Goal: Transaction & Acquisition: Purchase product/service

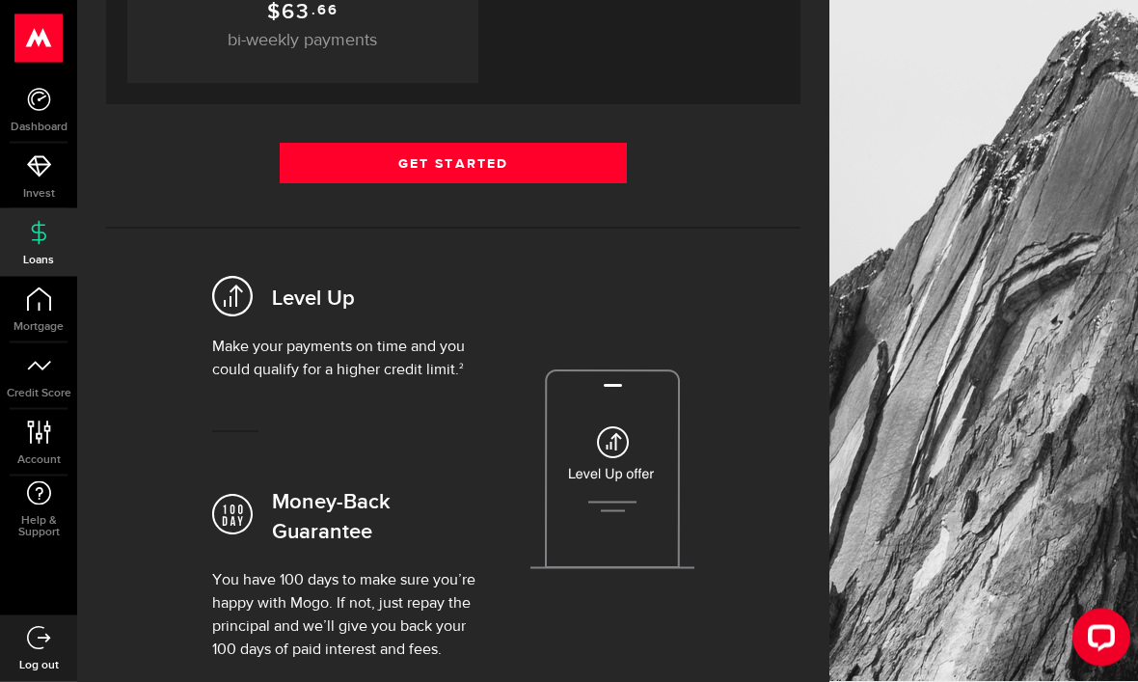
scroll to position [523, 0]
click at [525, 176] on link "Get Started" at bounding box center [453, 163] width 347 height 41
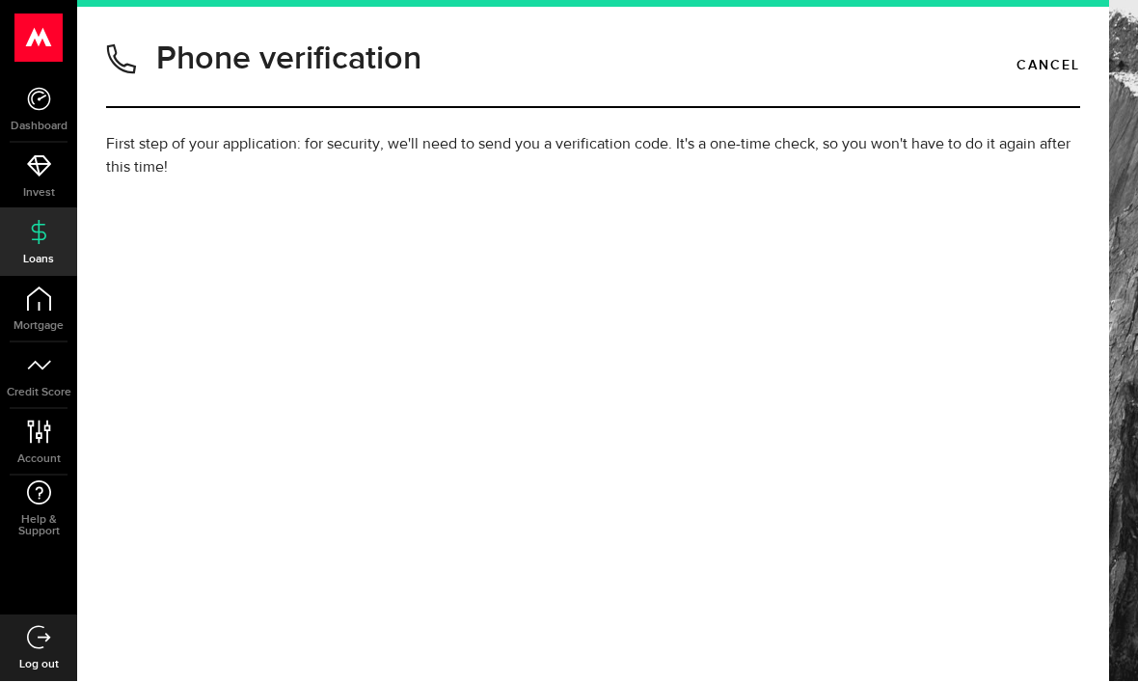
type input "(604) 376-2634"
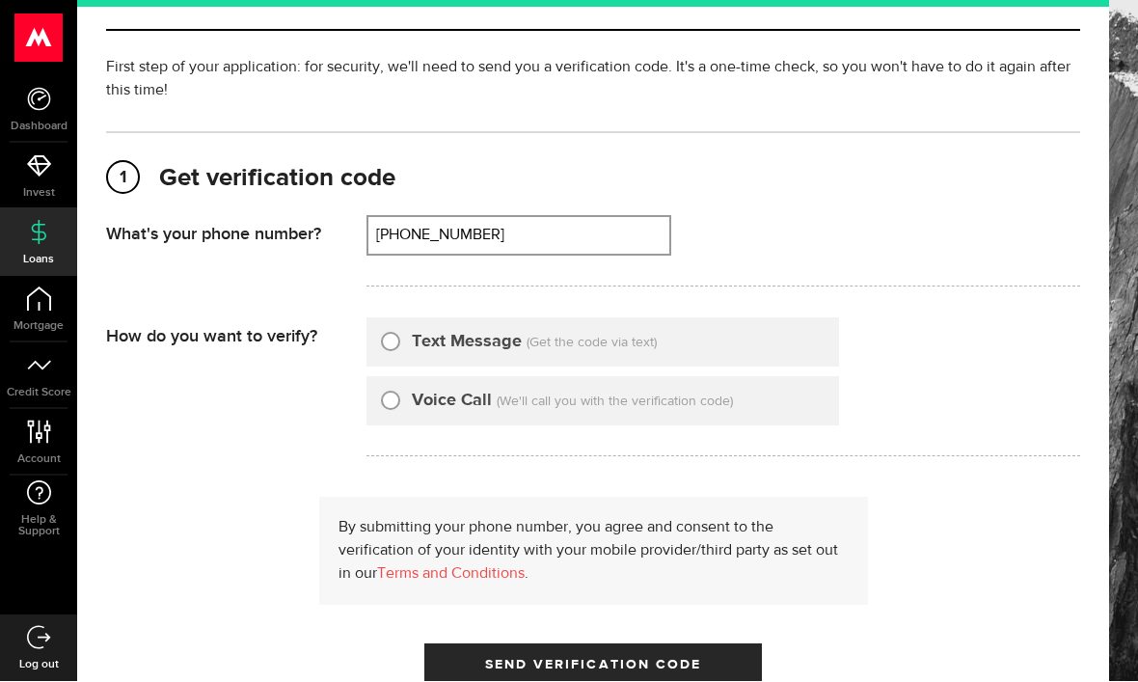
scroll to position [85, 0]
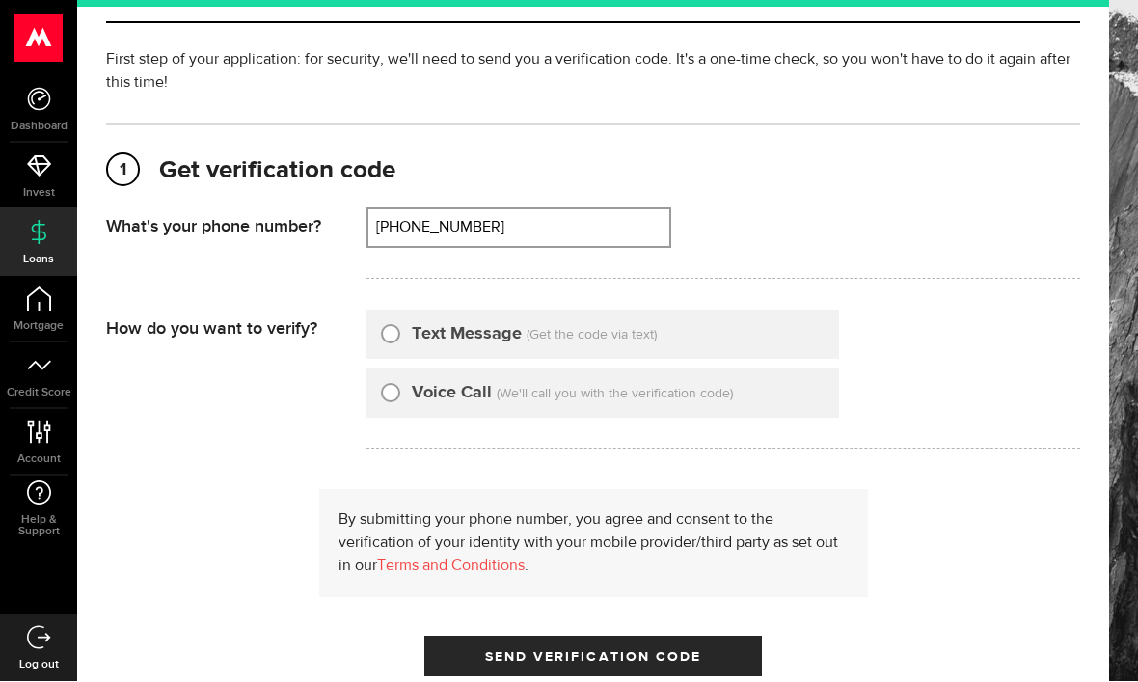
click at [401, 326] on div "Text Message" at bounding box center [451, 335] width 141 height 26
click at [396, 338] on input "Text Message" at bounding box center [390, 331] width 19 height 19
radio input "true"
click at [554, 651] on span "Send Verification Code" at bounding box center [593, 658] width 217 height 14
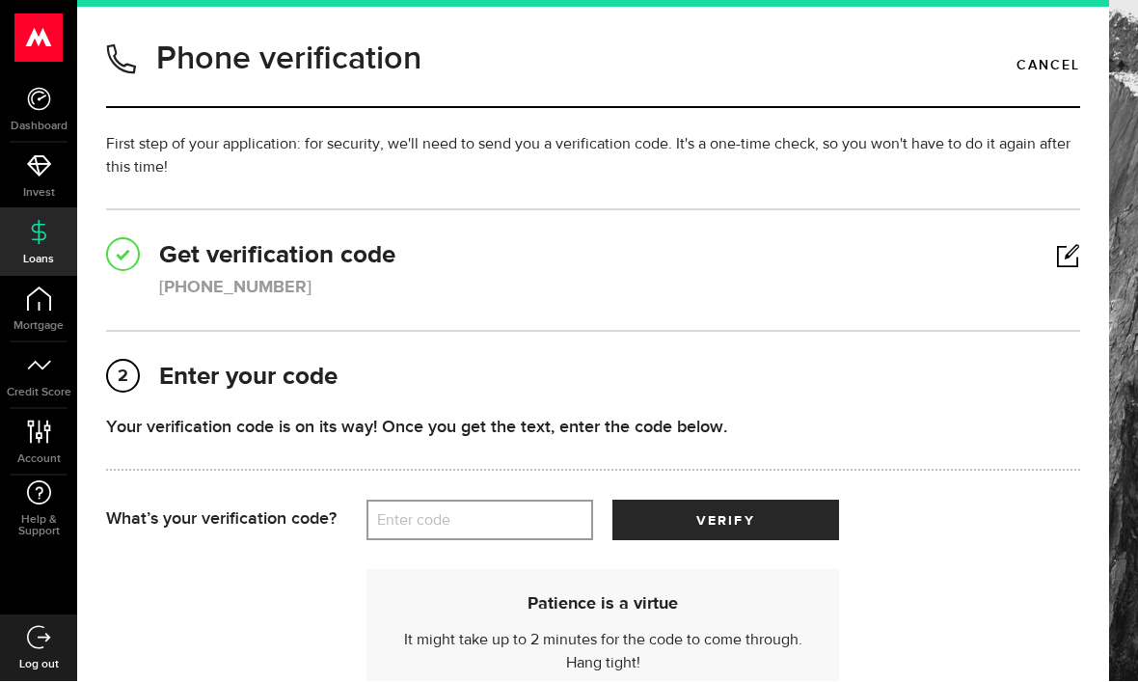
click at [460, 518] on label "Enter code" at bounding box center [479, 521] width 227 height 40
click at [460, 518] on input "Enter code" at bounding box center [479, 520] width 227 height 41
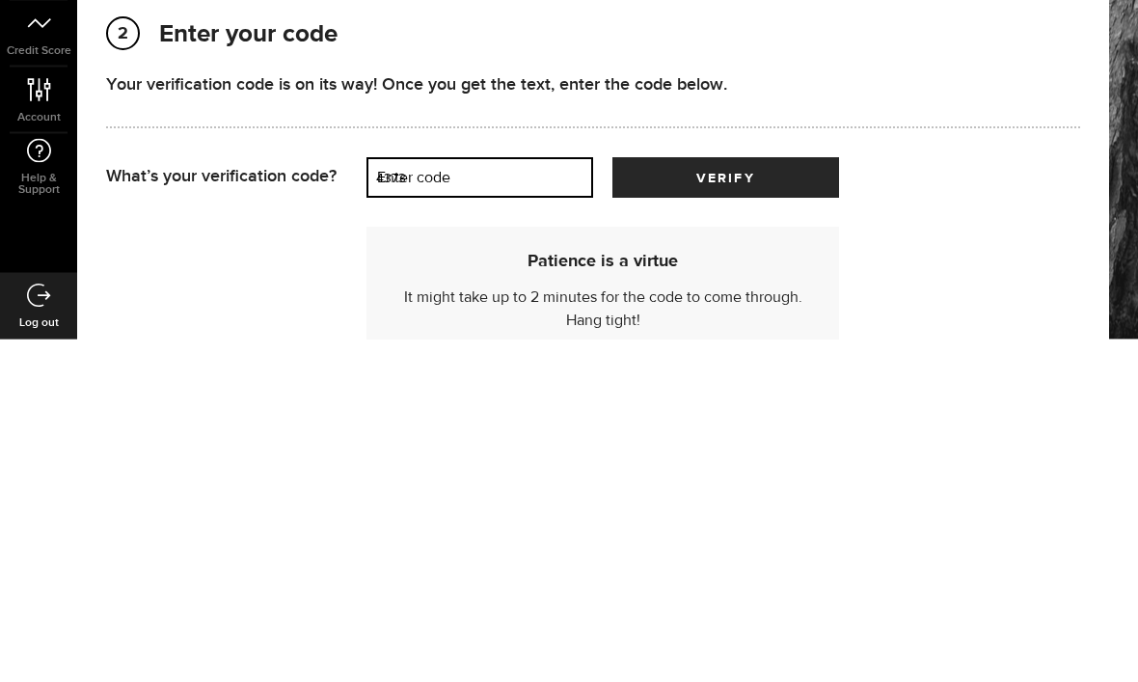
type input "43736"
click at [725, 500] on button "verify" at bounding box center [725, 520] width 227 height 41
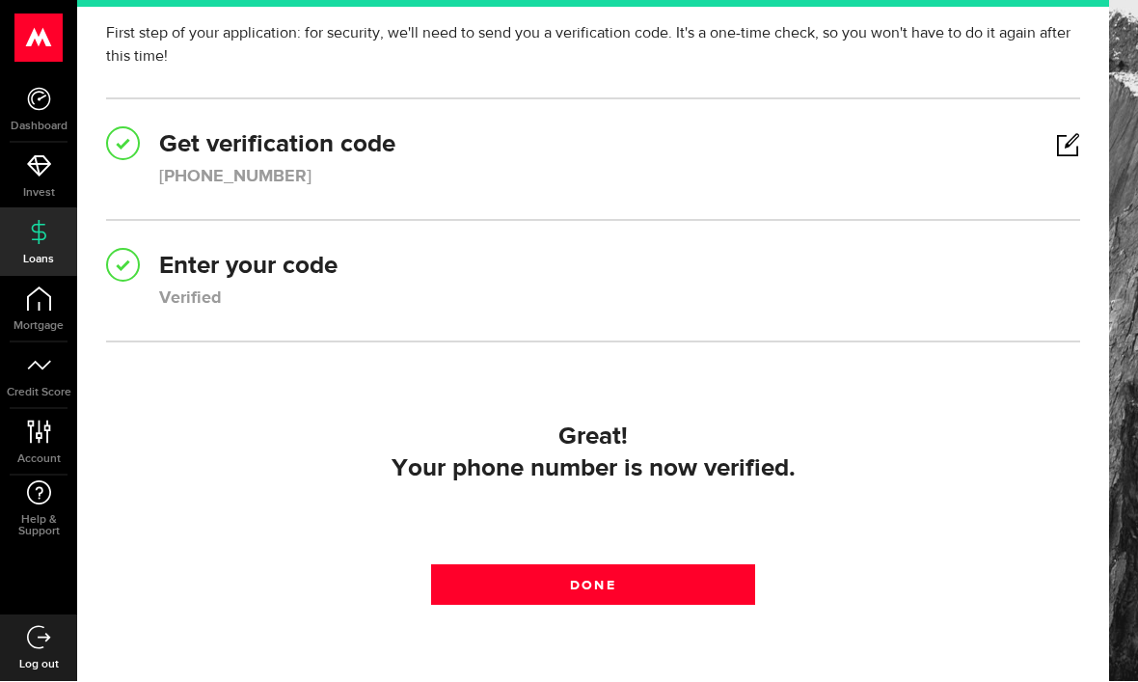
scroll to position [110, 0]
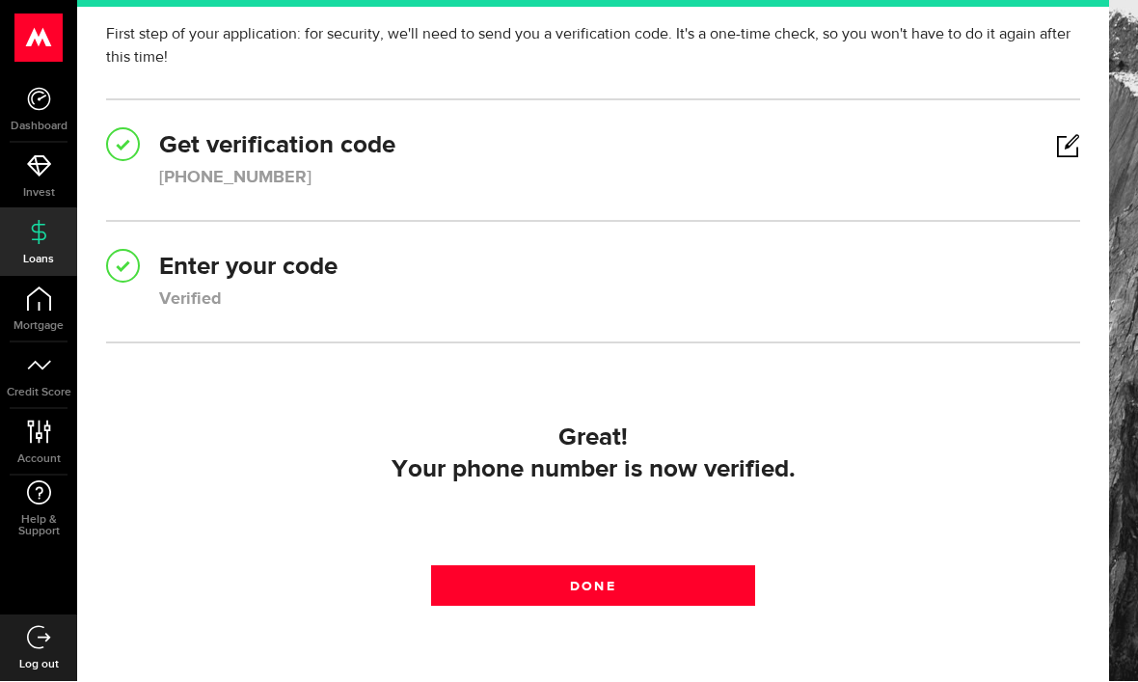
click at [619, 578] on link "Done" at bounding box center [593, 586] width 325 height 41
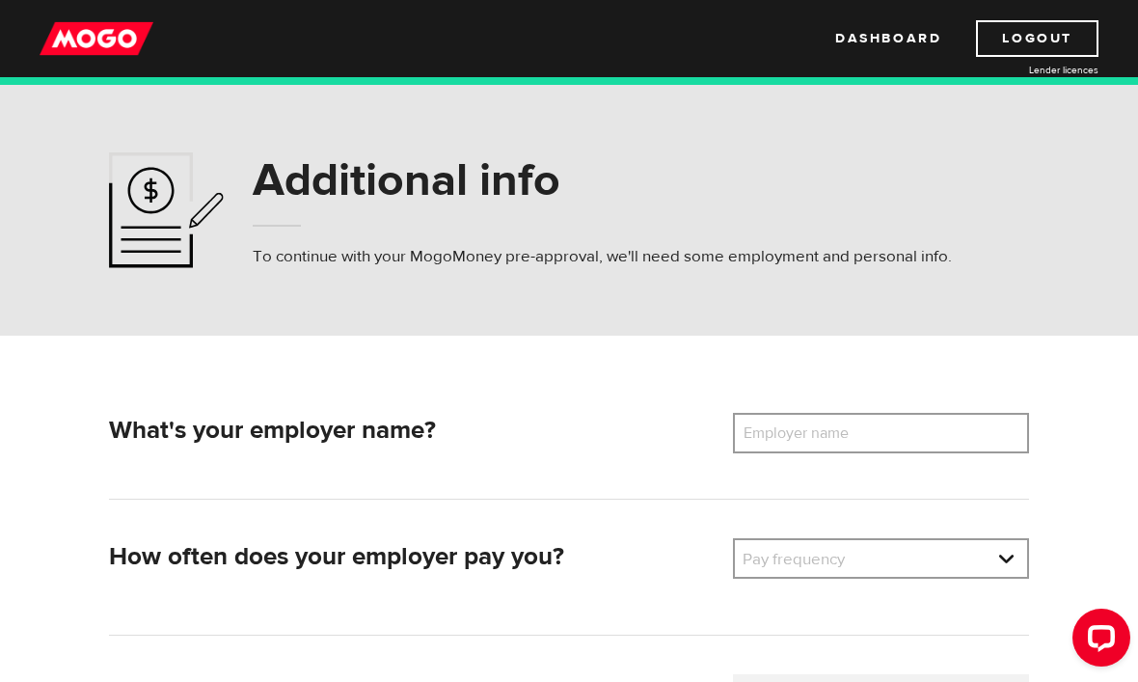
click at [777, 439] on label "Employer name" at bounding box center [810, 433] width 155 height 41
click at [777, 439] on input "Employer name" at bounding box center [881, 433] width 296 height 41
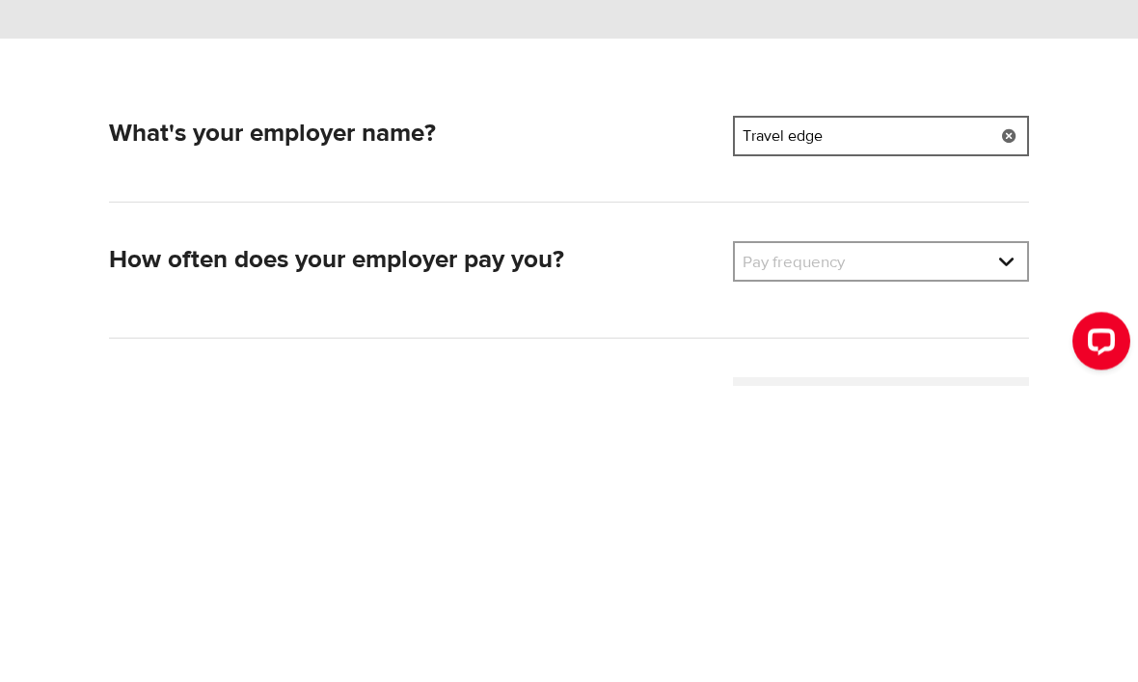
type input "Travel edge"
click at [933, 540] on select "Pay frequency Weekly Bi-Weekly Semi-Monthly Monthly" at bounding box center [881, 560] width 292 height 41
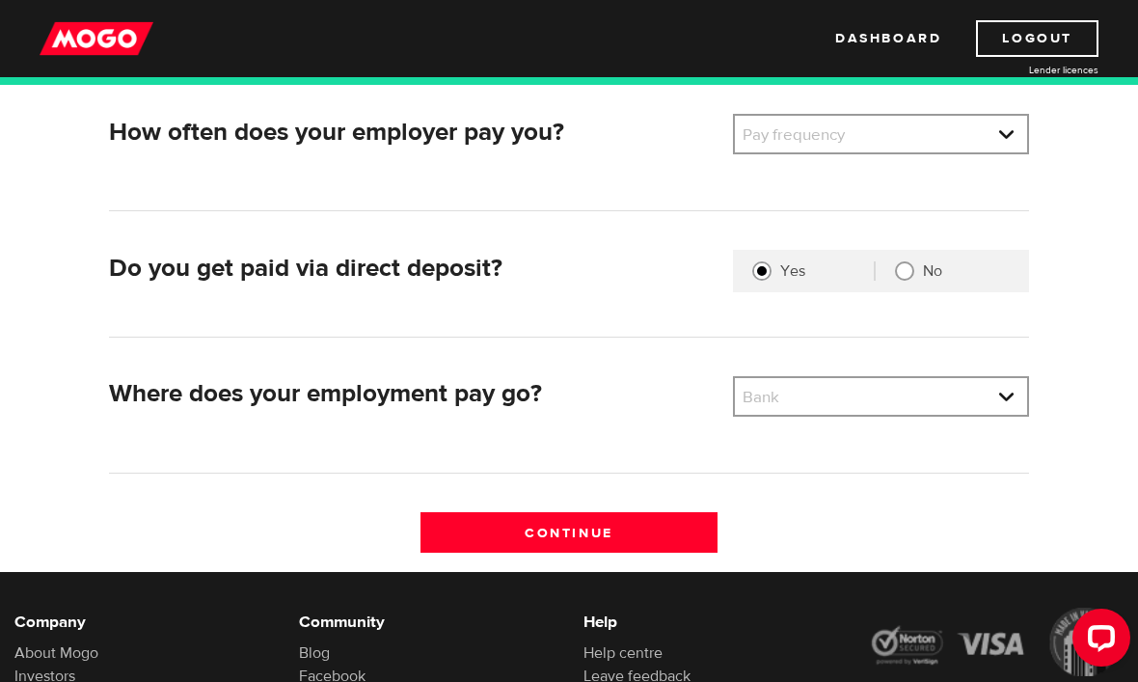
select select "3"
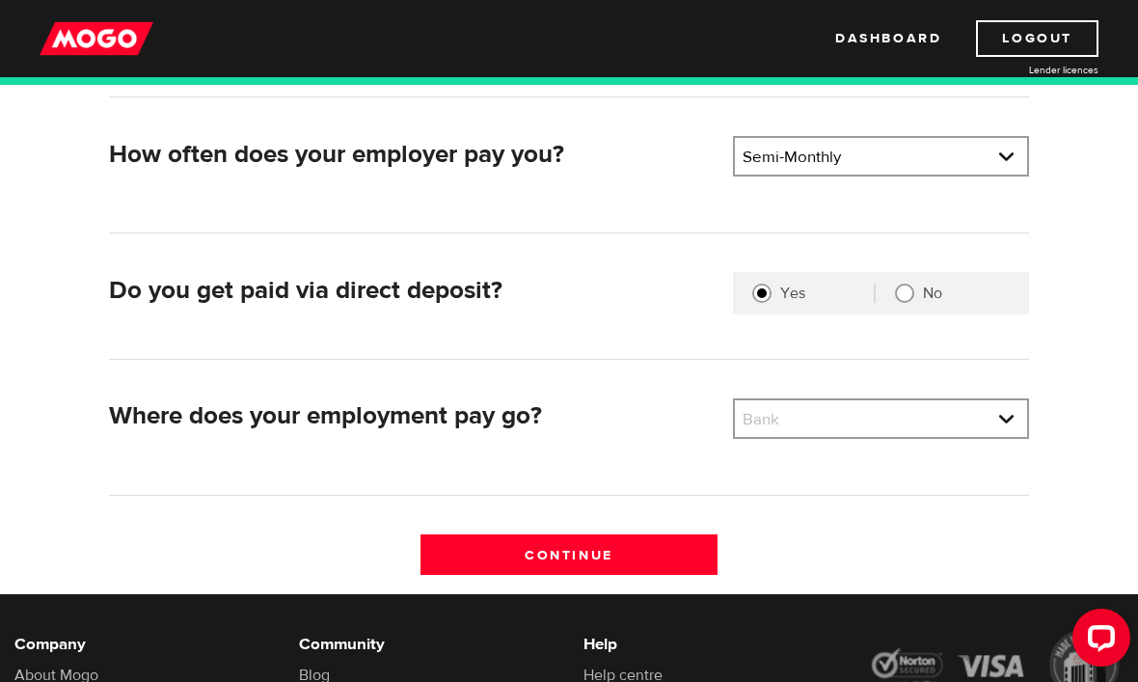
click at [845, 421] on select "Bank BMO / Bank of Montreal CIBC / Canadian Imperial Bank of Commerce CWB / Can…" at bounding box center [881, 420] width 292 height 41
select select "8"
click at [583, 557] on input "Continue" at bounding box center [568, 554] width 296 height 41
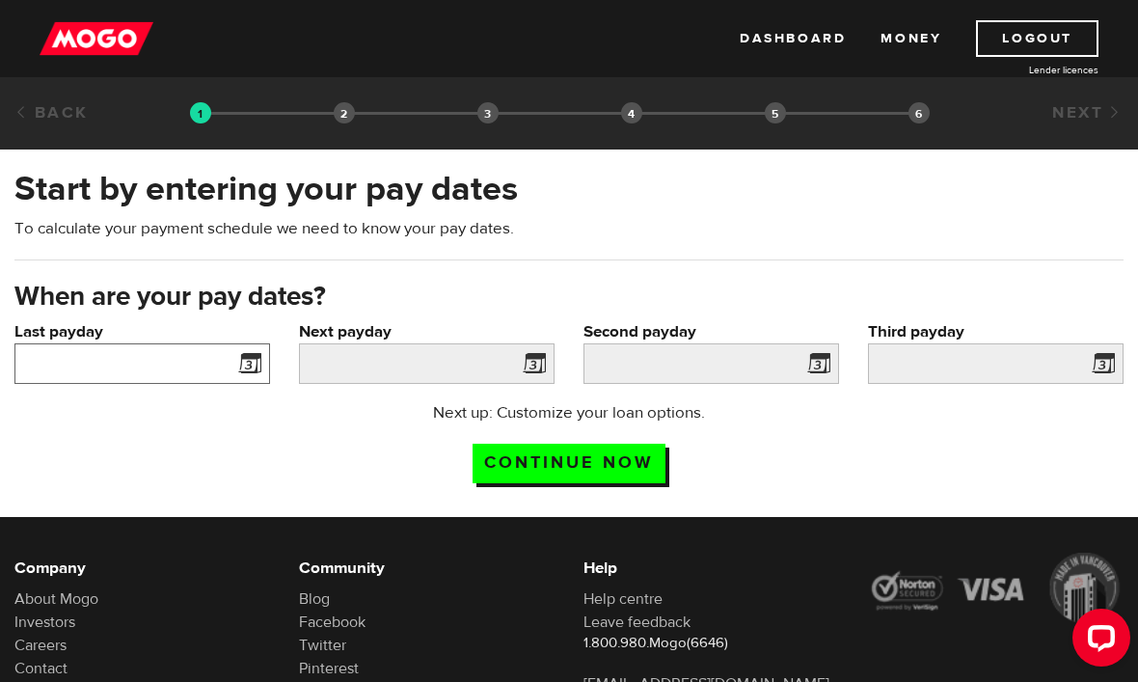
click at [230, 366] on input "Last payday" at bounding box center [142, 363] width 256 height 41
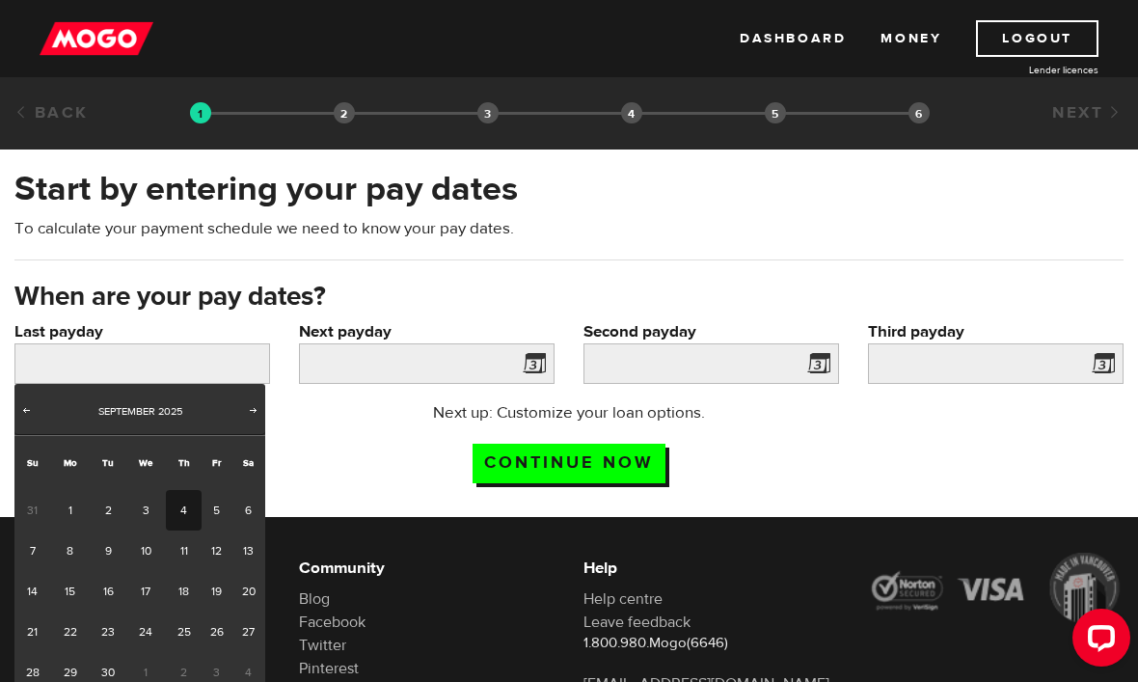
click at [34, 516] on span "31" at bounding box center [32, 510] width 36 height 41
click at [30, 411] on span "Prev" at bounding box center [25, 409] width 15 height 15
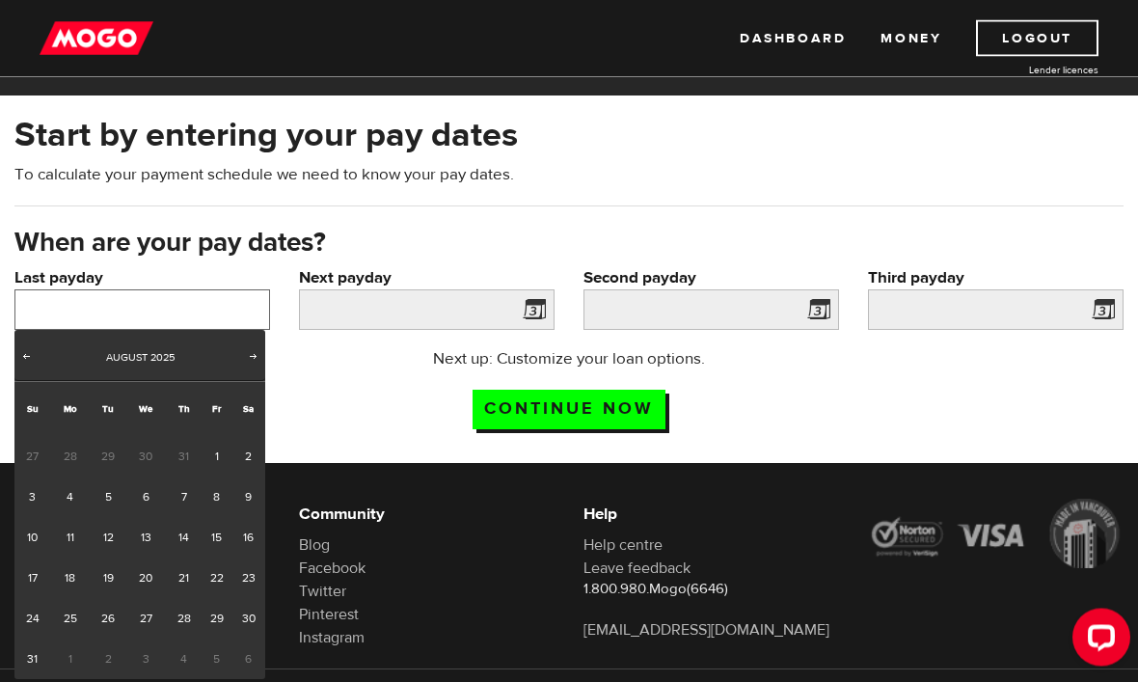
scroll to position [68, 0]
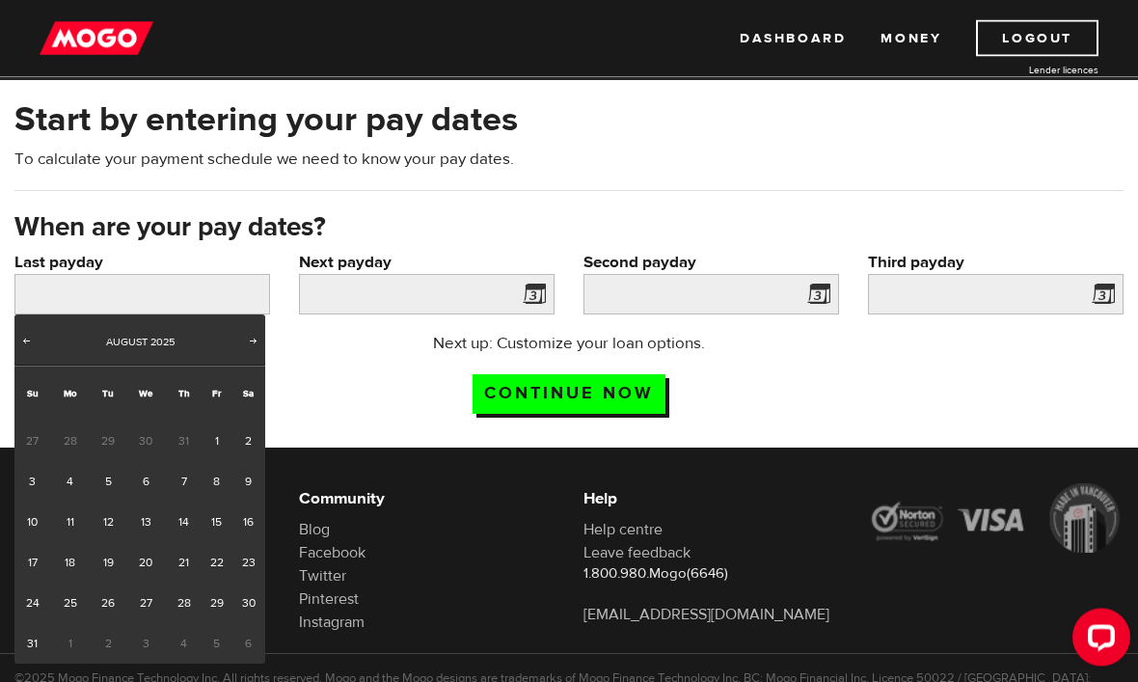
click at [217, 601] on link "29" at bounding box center [217, 603] width 30 height 41
type input "2025/08/29"
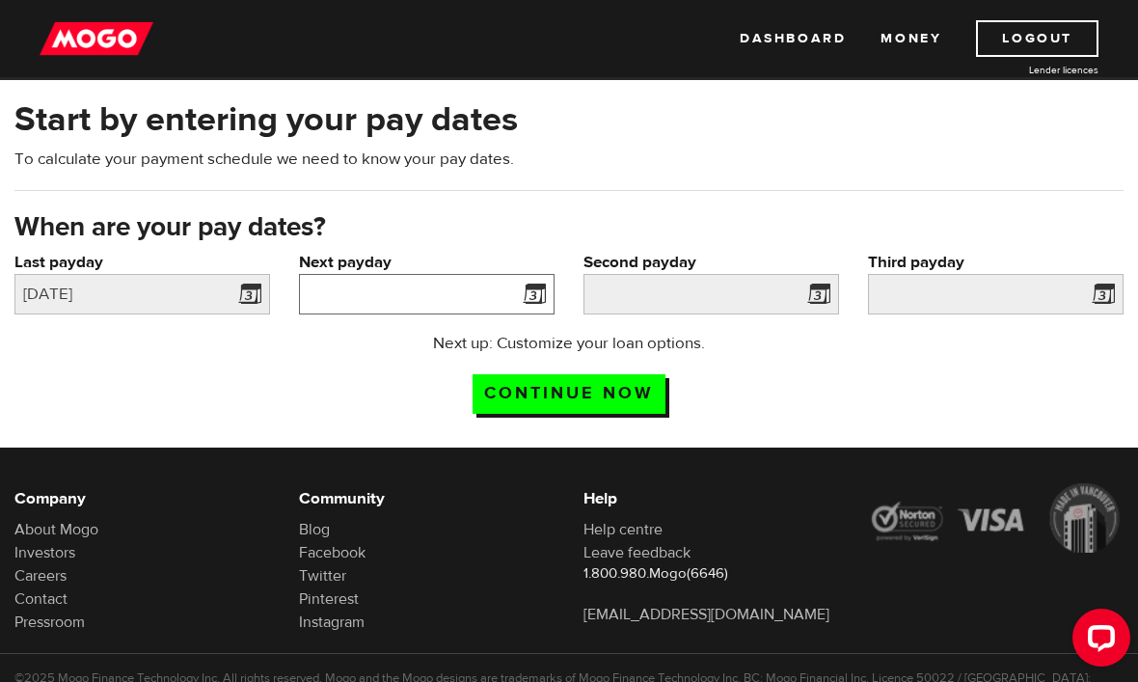
click at [436, 301] on input "Next payday" at bounding box center [427, 294] width 256 height 41
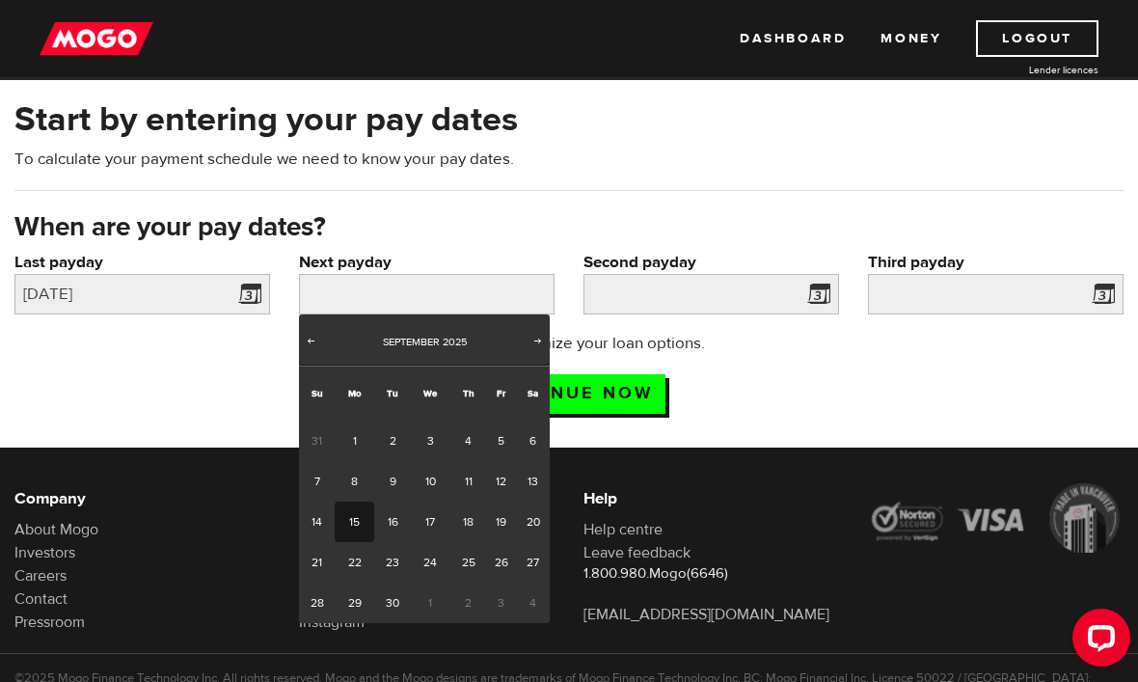
click at [357, 523] on link "15" at bounding box center [355, 521] width 40 height 41
type input "2025/09/15"
type input "2025/9/30"
type input "2025/10/15"
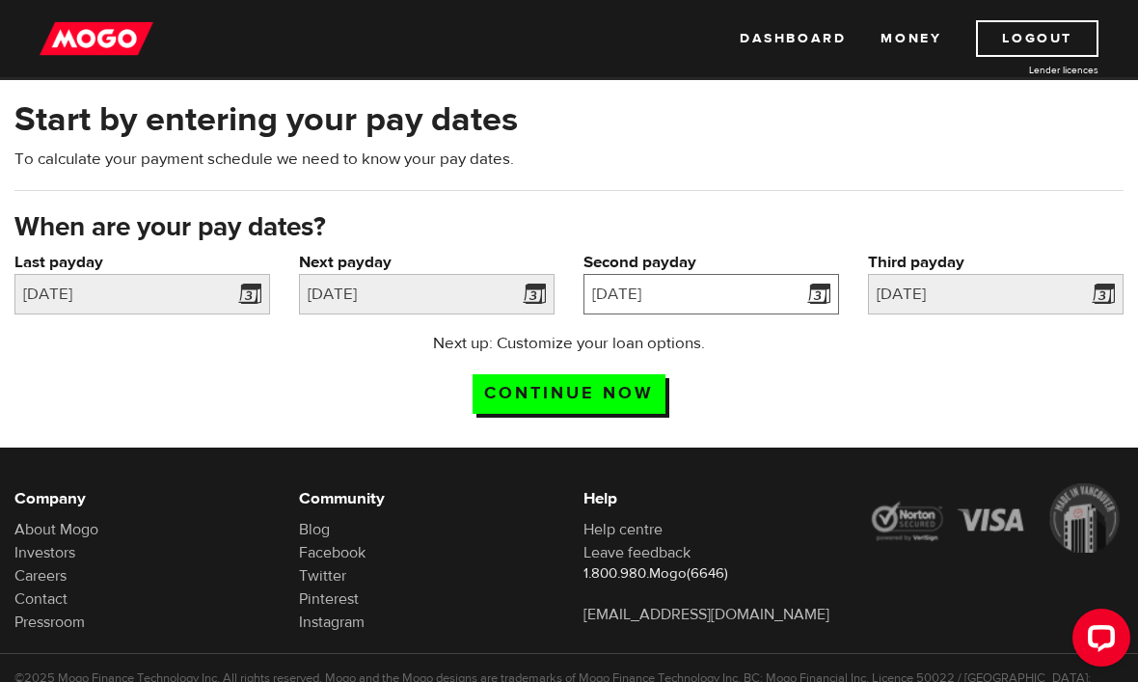
click at [798, 291] on input "2025/9/30" at bounding box center [711, 294] width 256 height 41
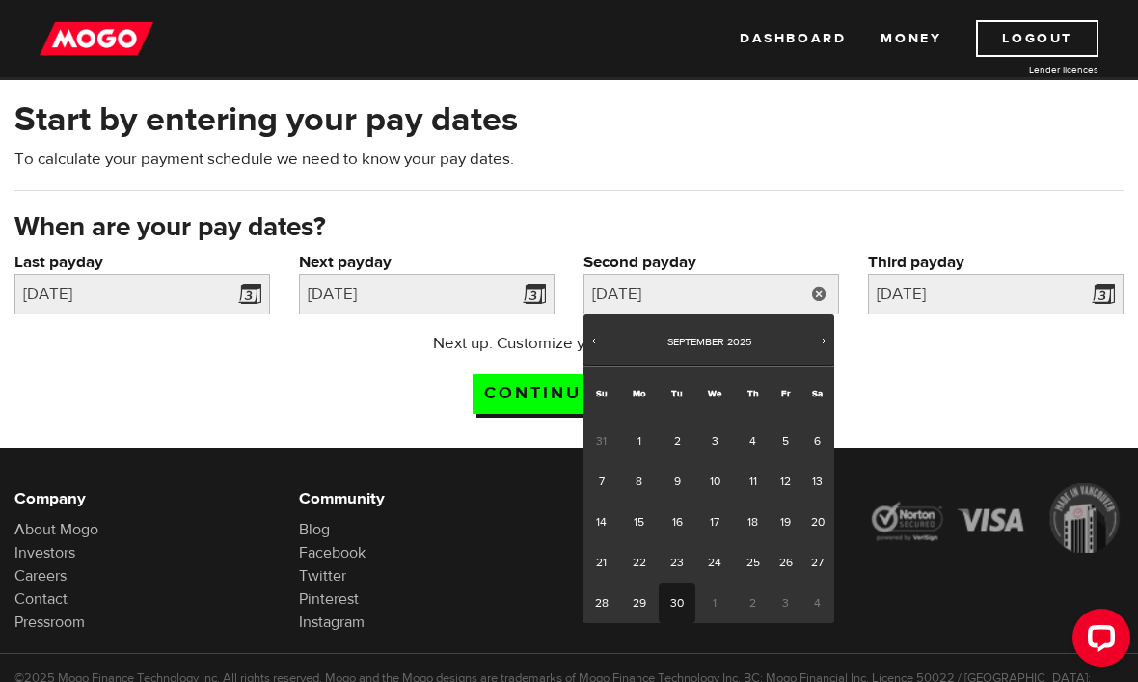
click at [680, 598] on link "30" at bounding box center [677, 602] width 36 height 41
type input "2025/09/30"
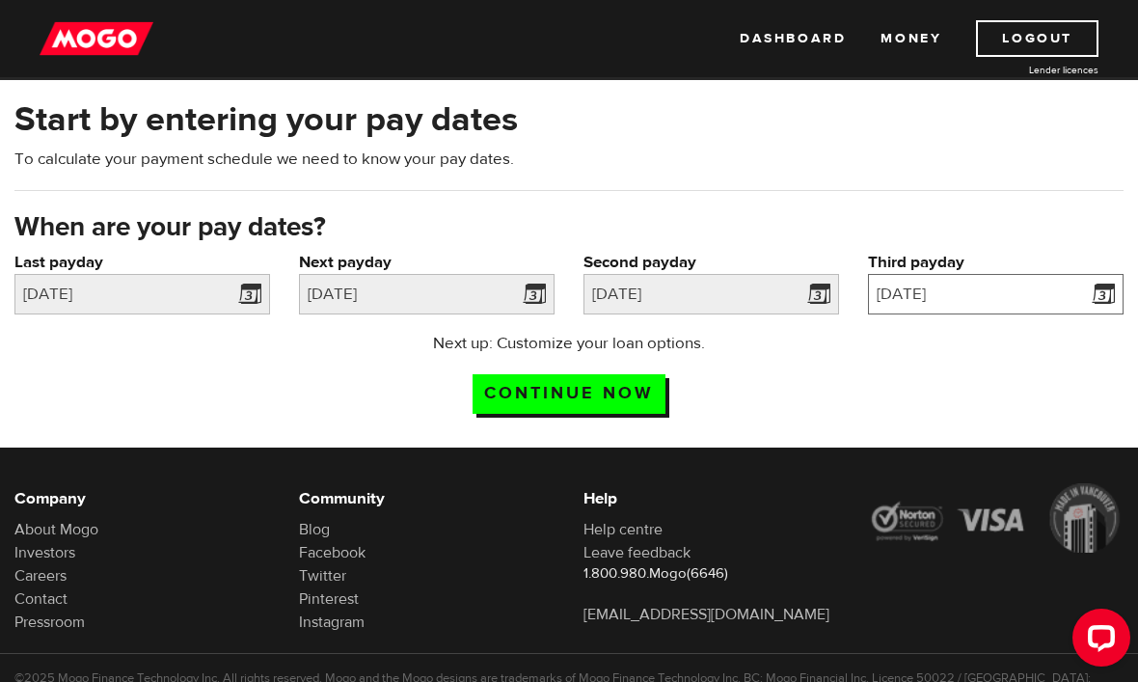
click at [1008, 296] on input "2025/10/15" at bounding box center [996, 294] width 256 height 41
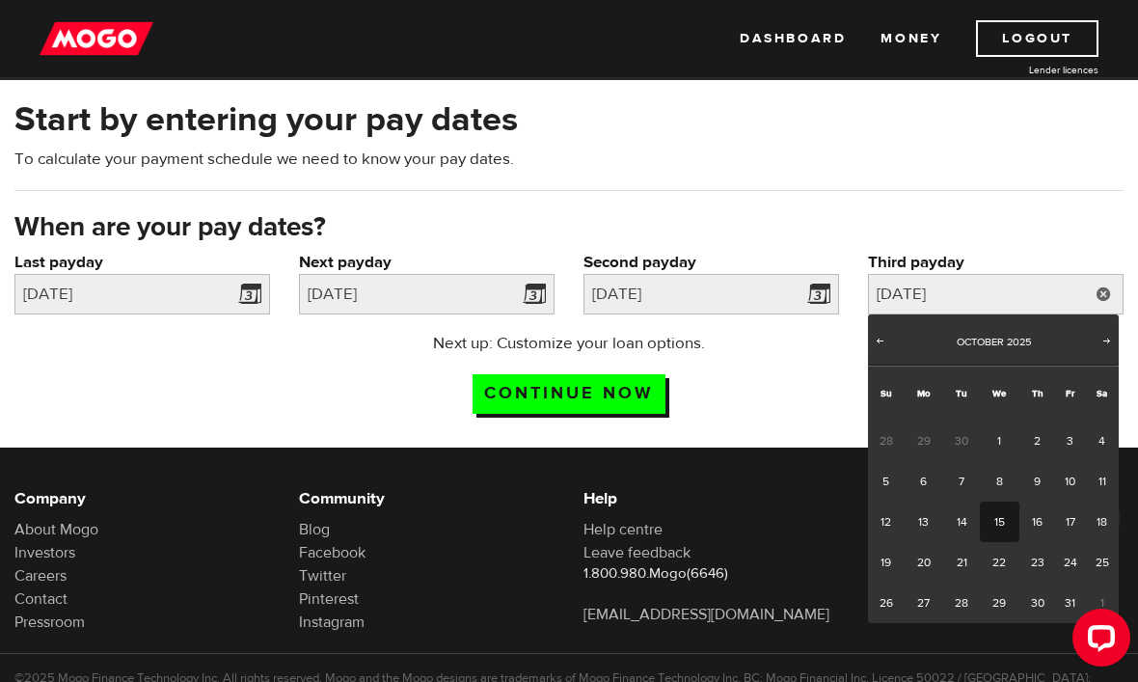
click at [996, 522] on link "15" at bounding box center [1000, 521] width 40 height 41
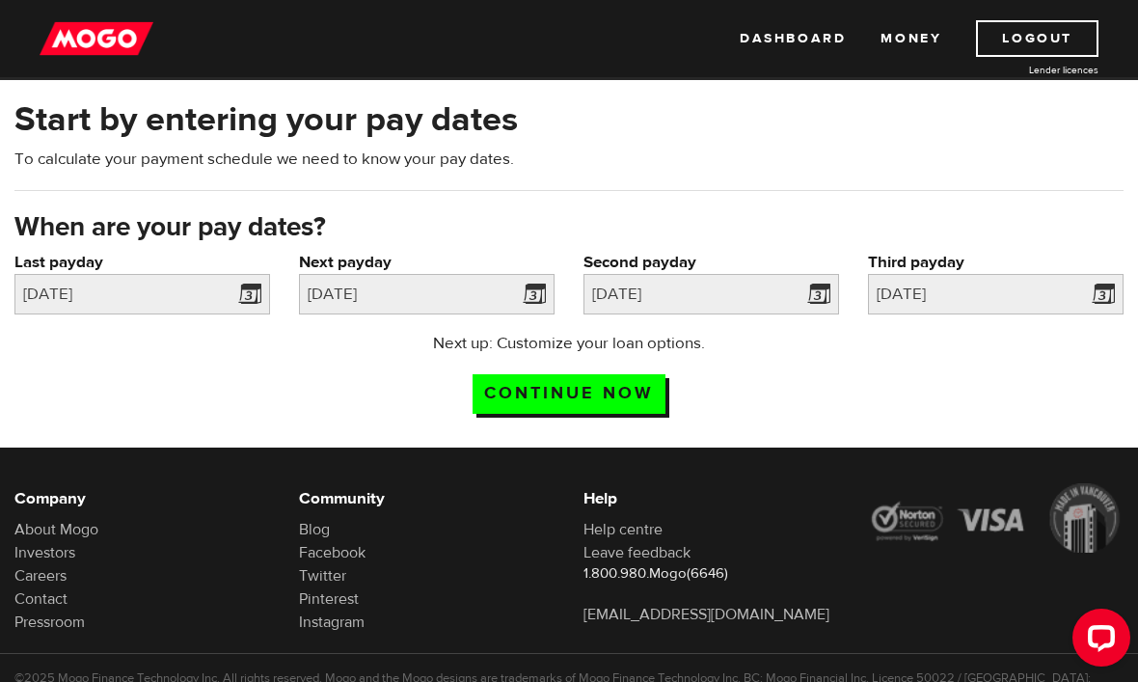
click at [610, 393] on input "Continue now" at bounding box center [569, 394] width 193 height 40
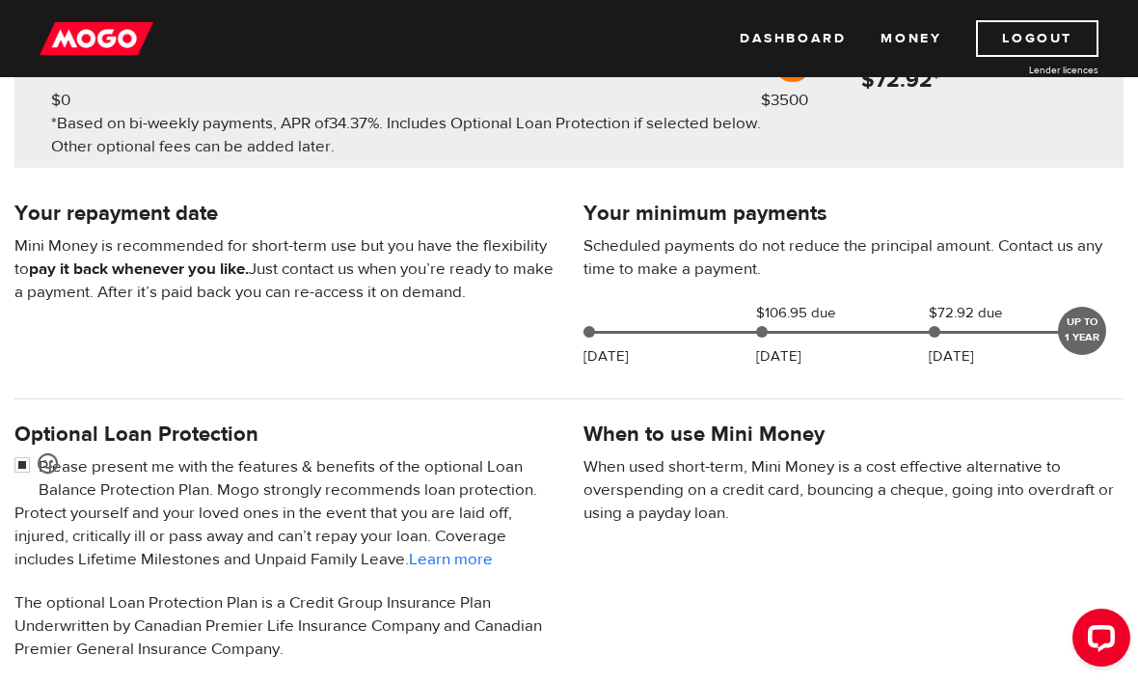
scroll to position [318, 0]
click at [1090, 337] on div "UP TO 1 YEAR" at bounding box center [1082, 332] width 48 height 48
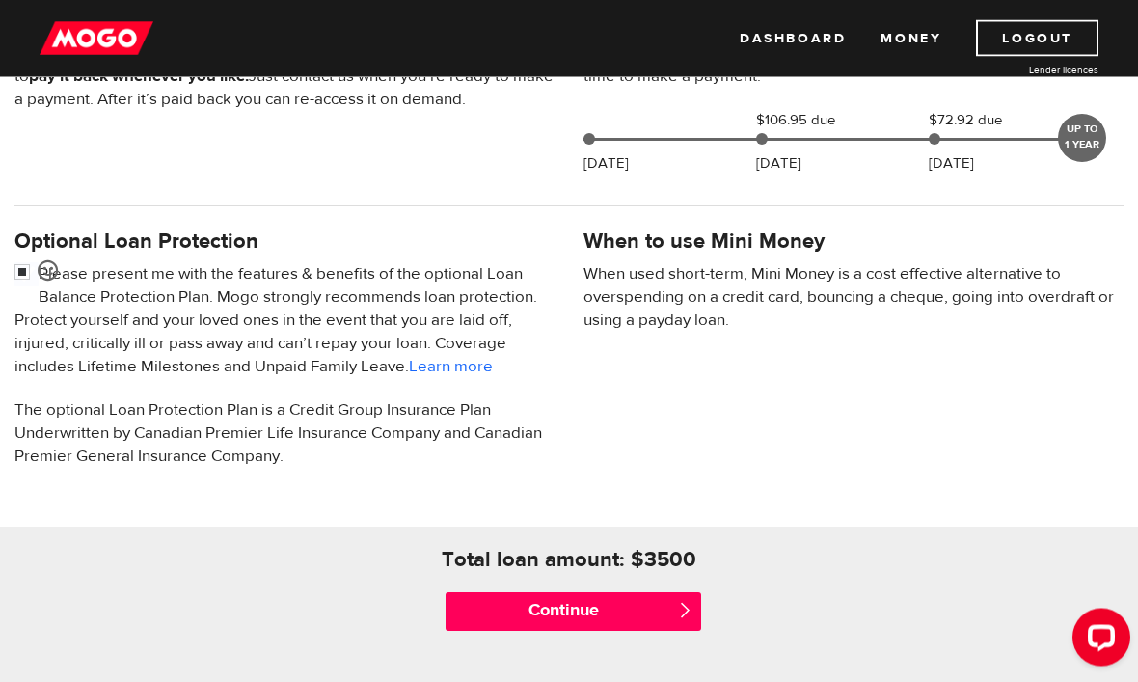
scroll to position [512, 0]
click at [644, 614] on input "Continue" at bounding box center [574, 611] width 256 height 39
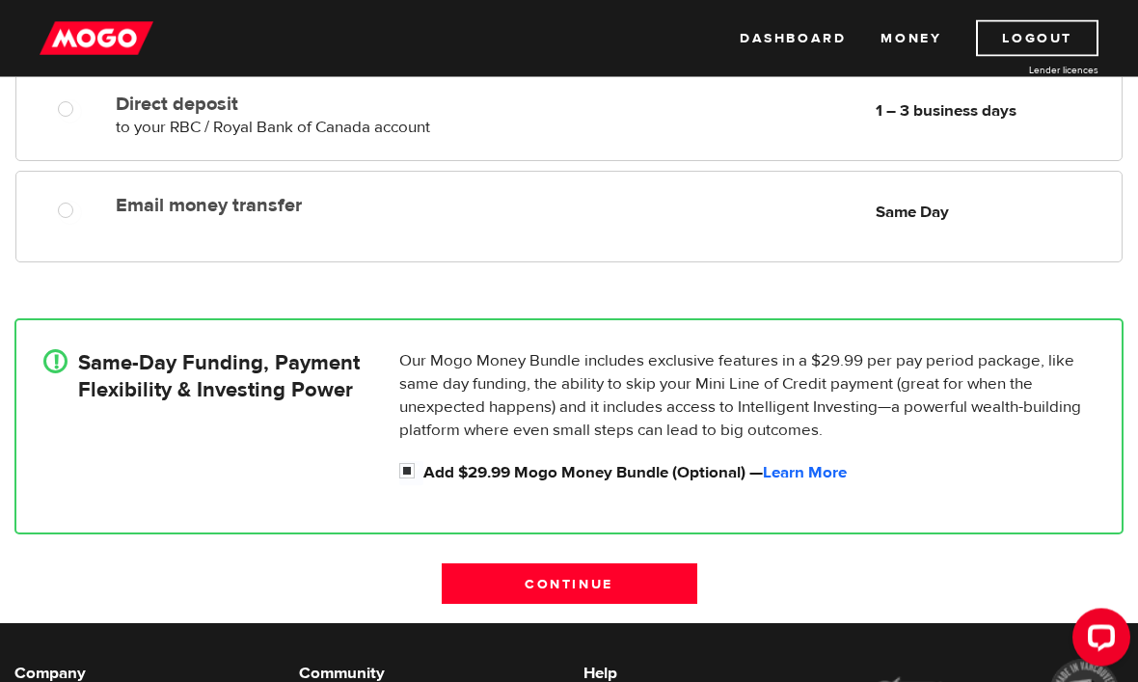
scroll to position [459, 0]
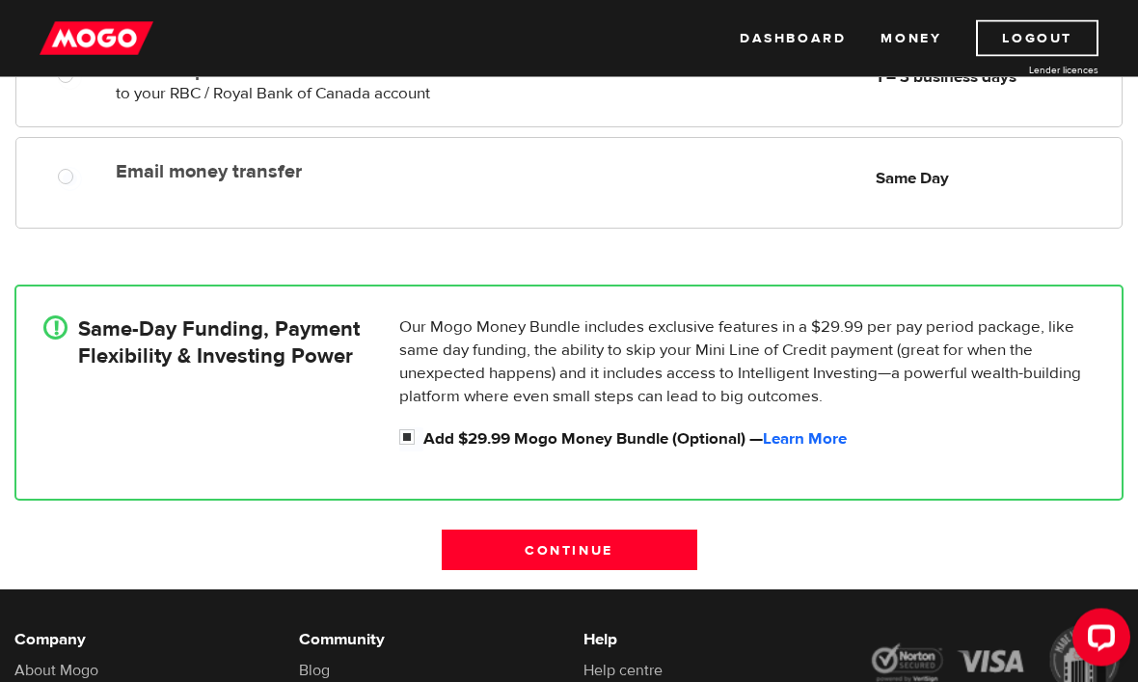
click at [755, 205] on div "Email money transfer Delivery in Same Day Same Day" at bounding box center [568, 184] width 1107 height 92
radio input "true"
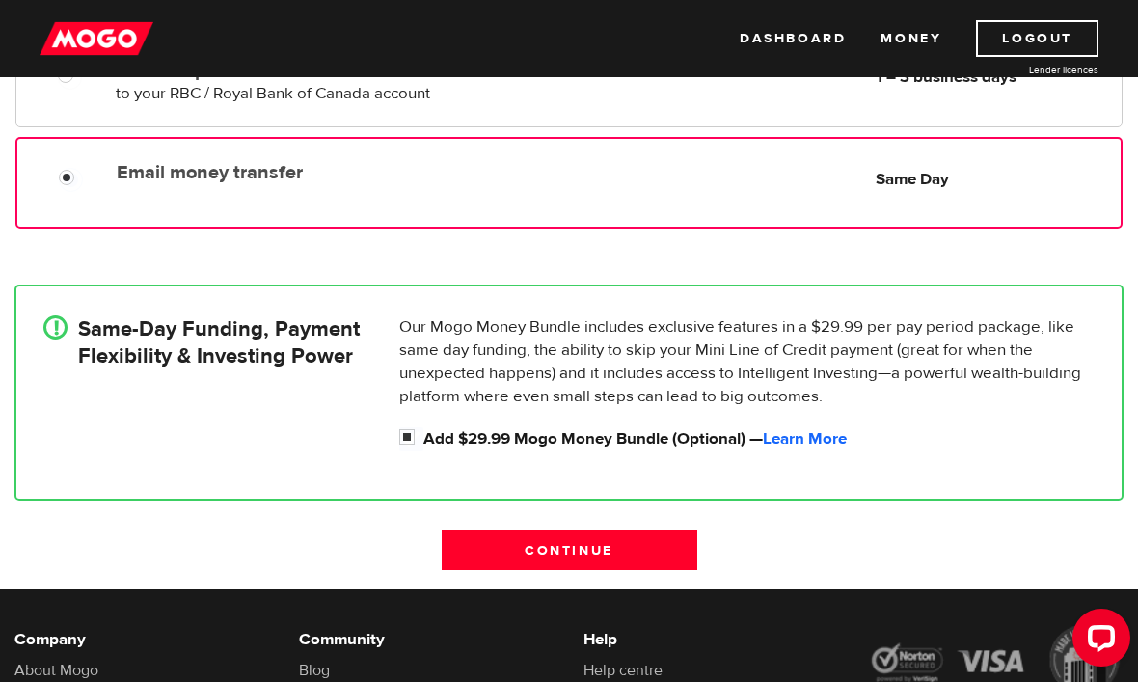
click at [797, 437] on link "Learn More" at bounding box center [805, 438] width 84 height 21
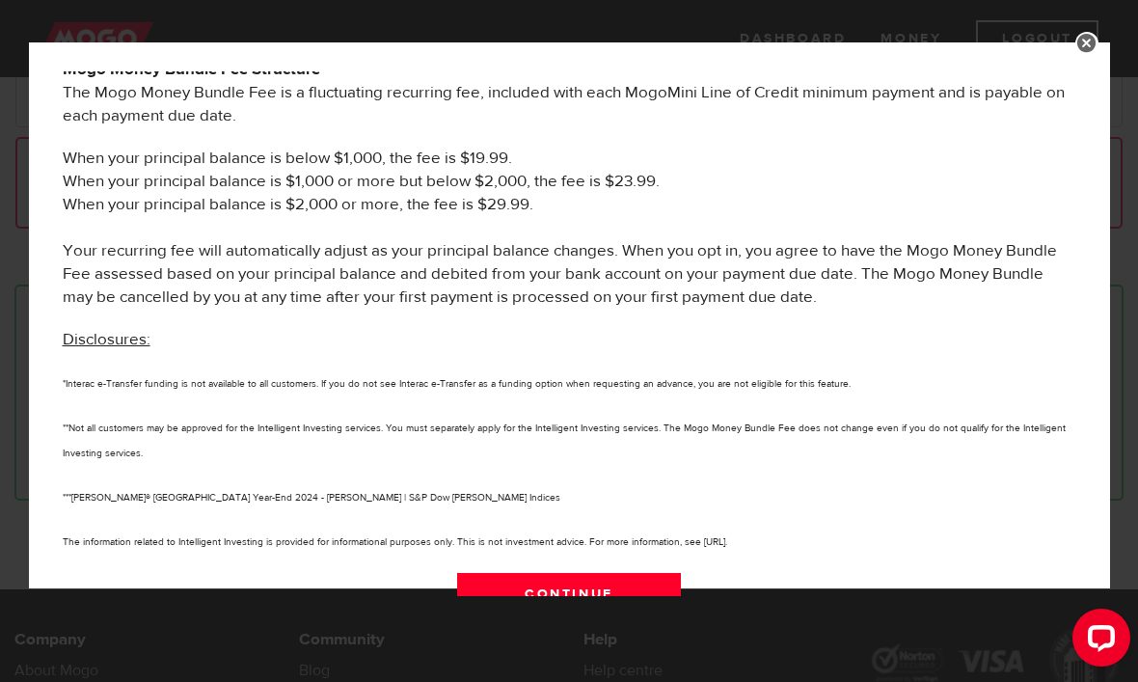
scroll to position [1151, 0]
click at [643, 579] on link "Continue" at bounding box center [569, 594] width 225 height 41
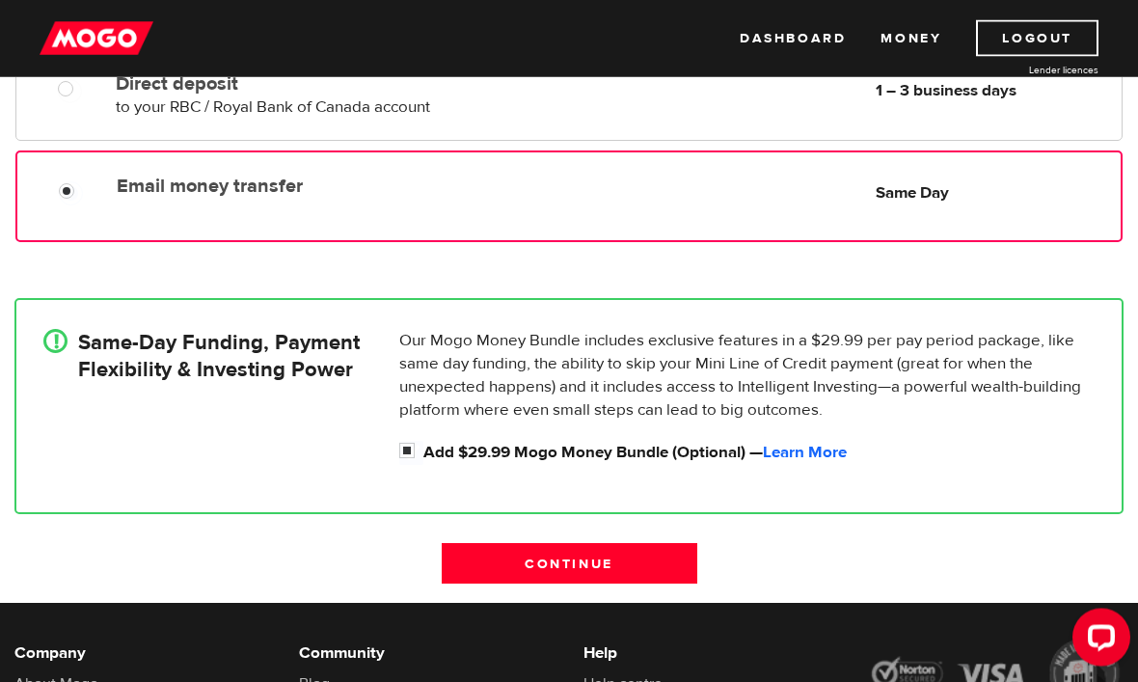
scroll to position [447, 0]
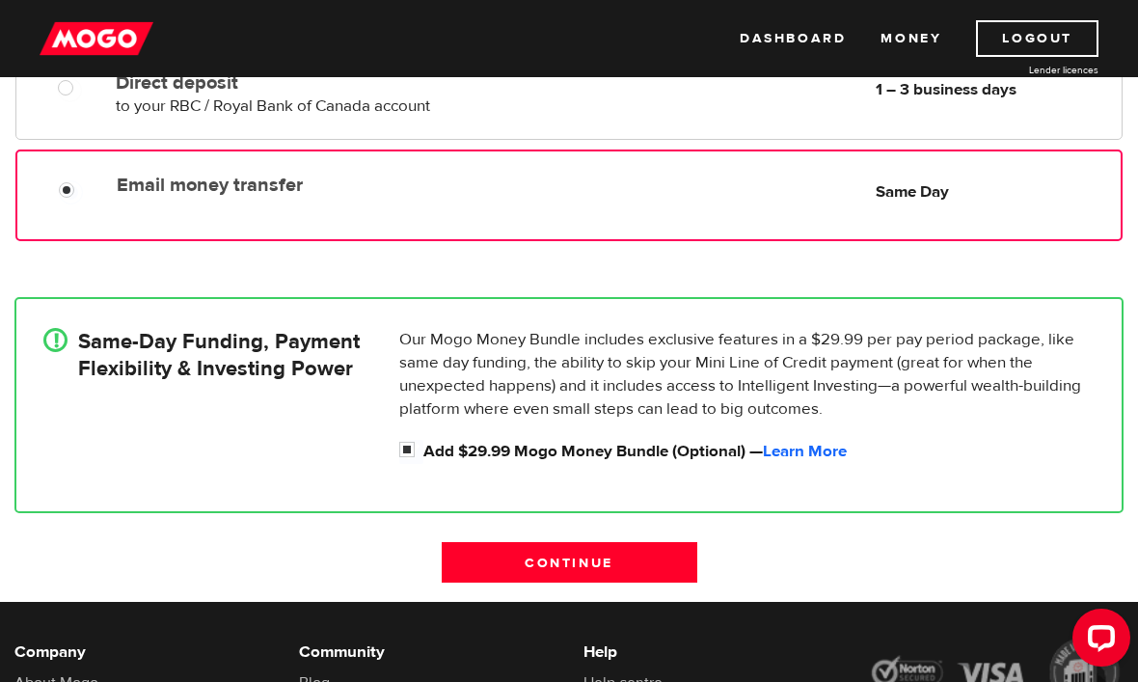
click at [622, 558] on input "Continue" at bounding box center [570, 562] width 256 height 41
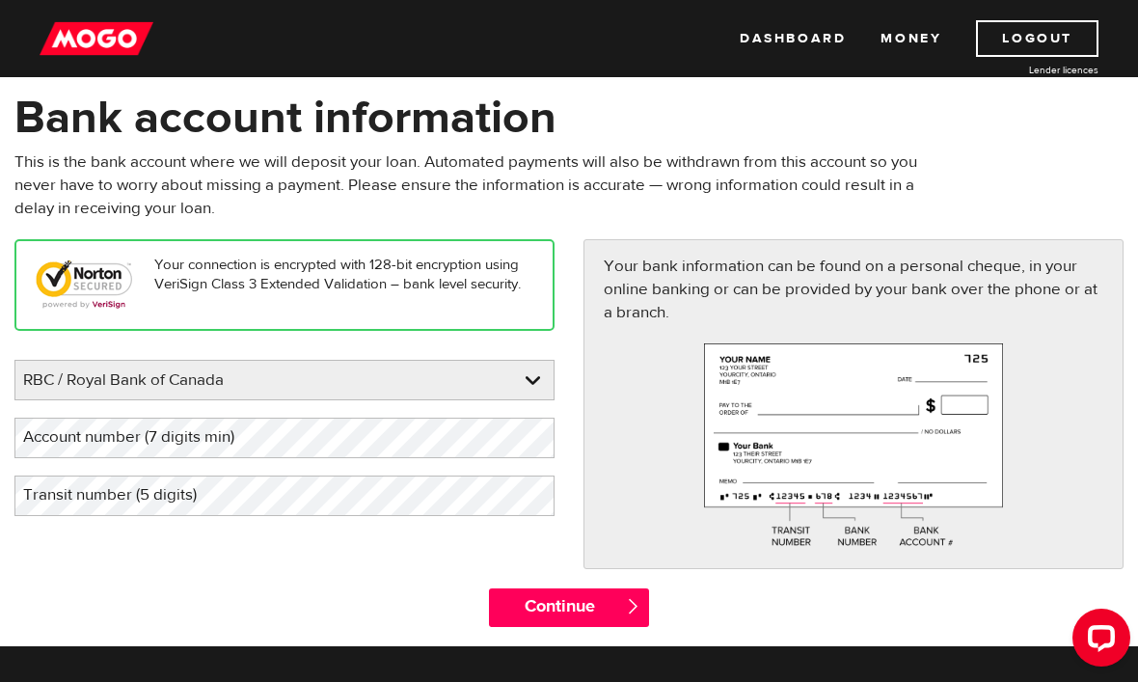
scroll to position [85, 0]
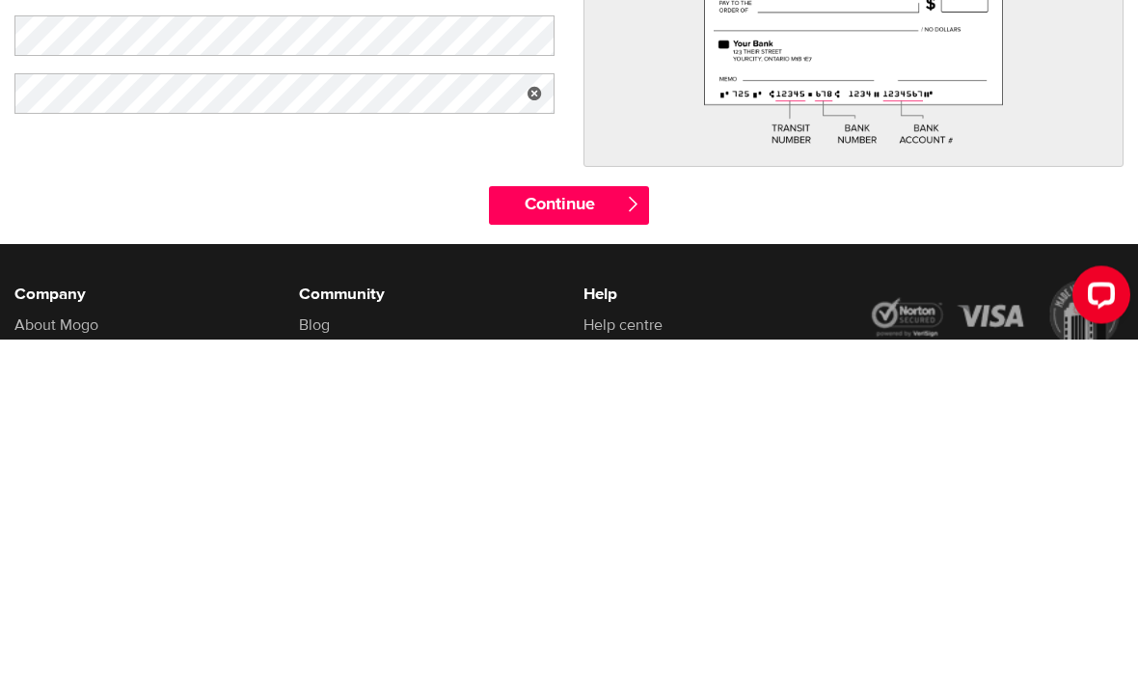
click at [558, 529] on input "Continue" at bounding box center [569, 548] width 161 height 39
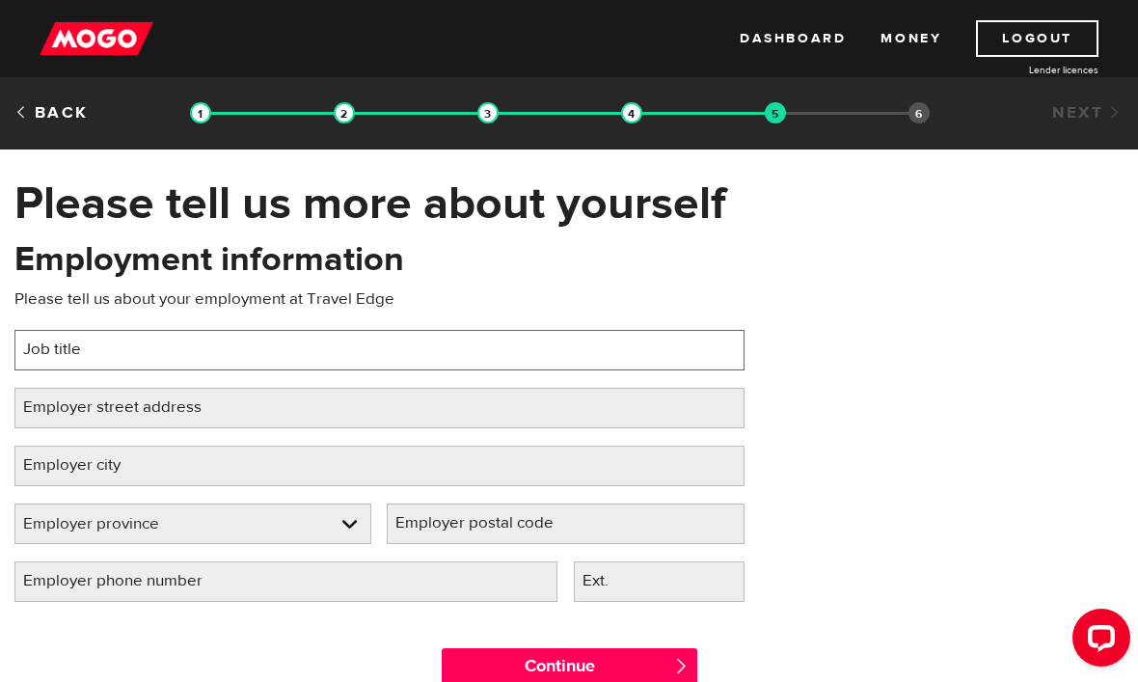
click at [527, 352] on input "Job title" at bounding box center [379, 350] width 730 height 41
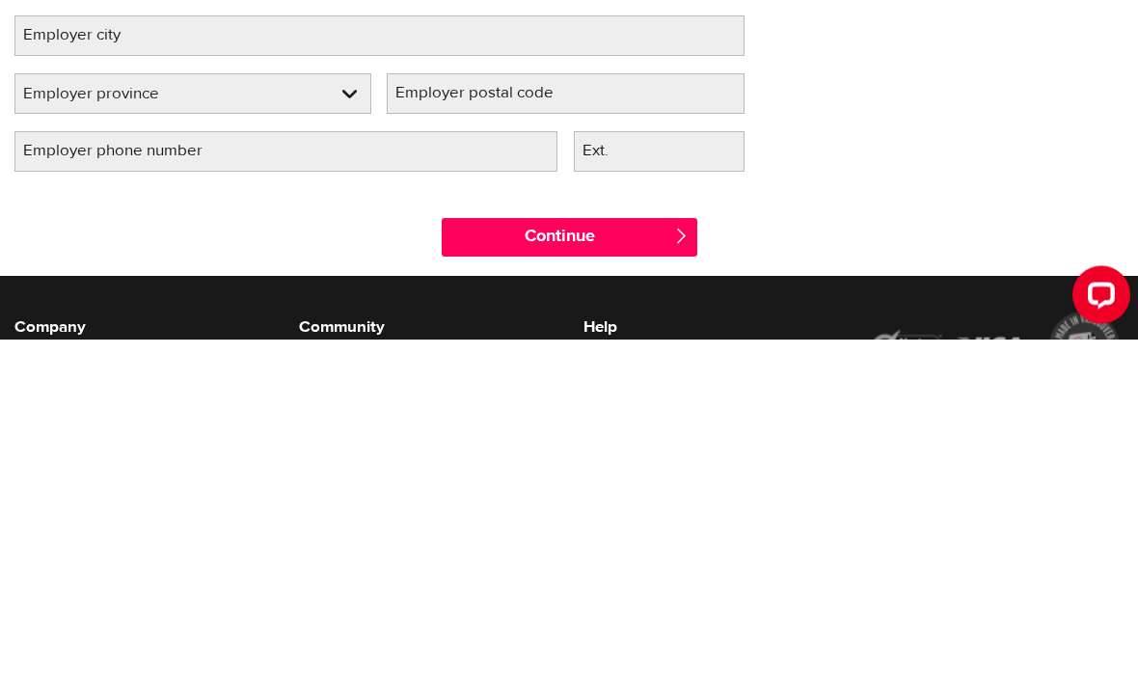
scroll to position [90, 0]
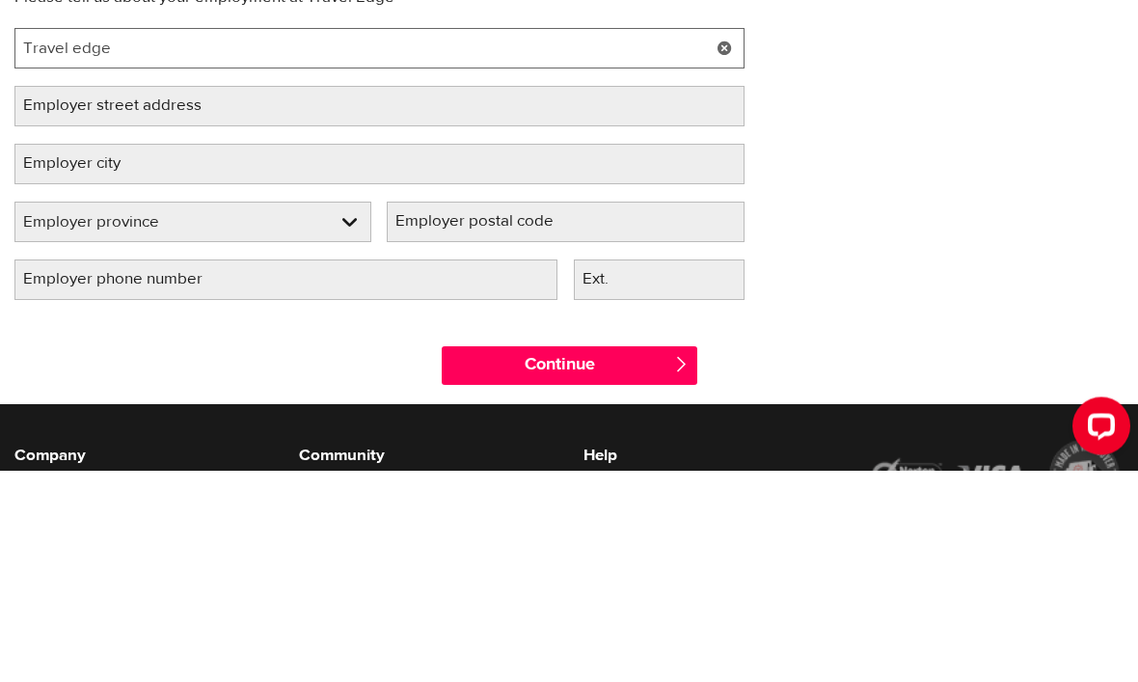
type input "Travel edge"
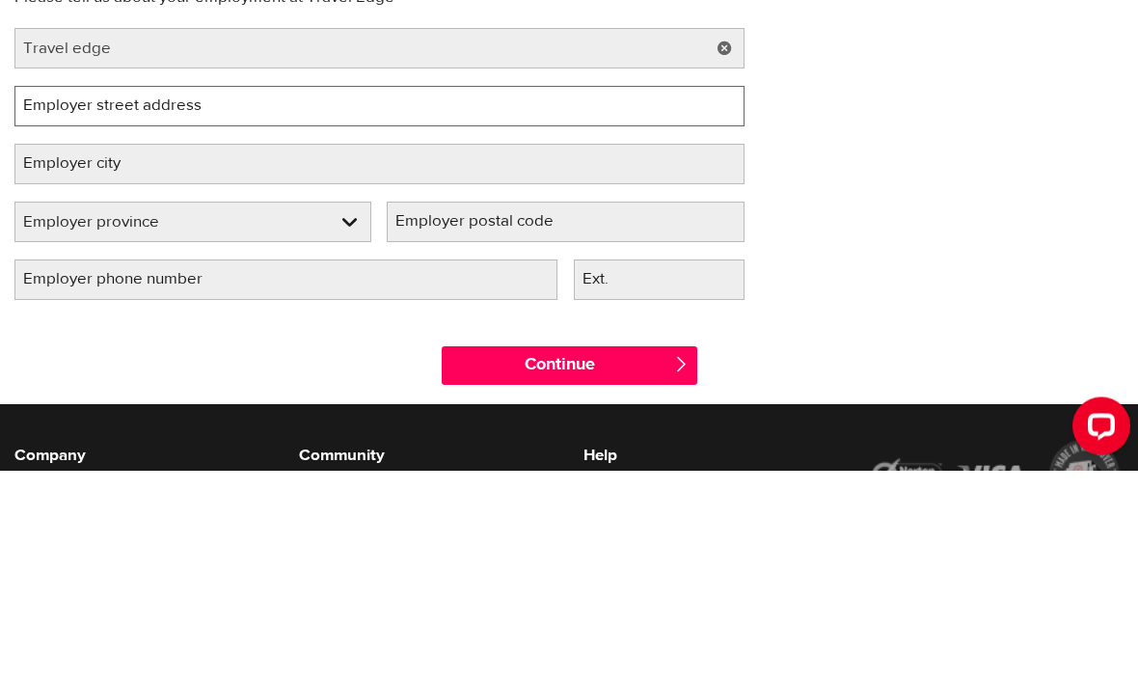
click at [451, 298] on input "Employer street address" at bounding box center [379, 318] width 730 height 41
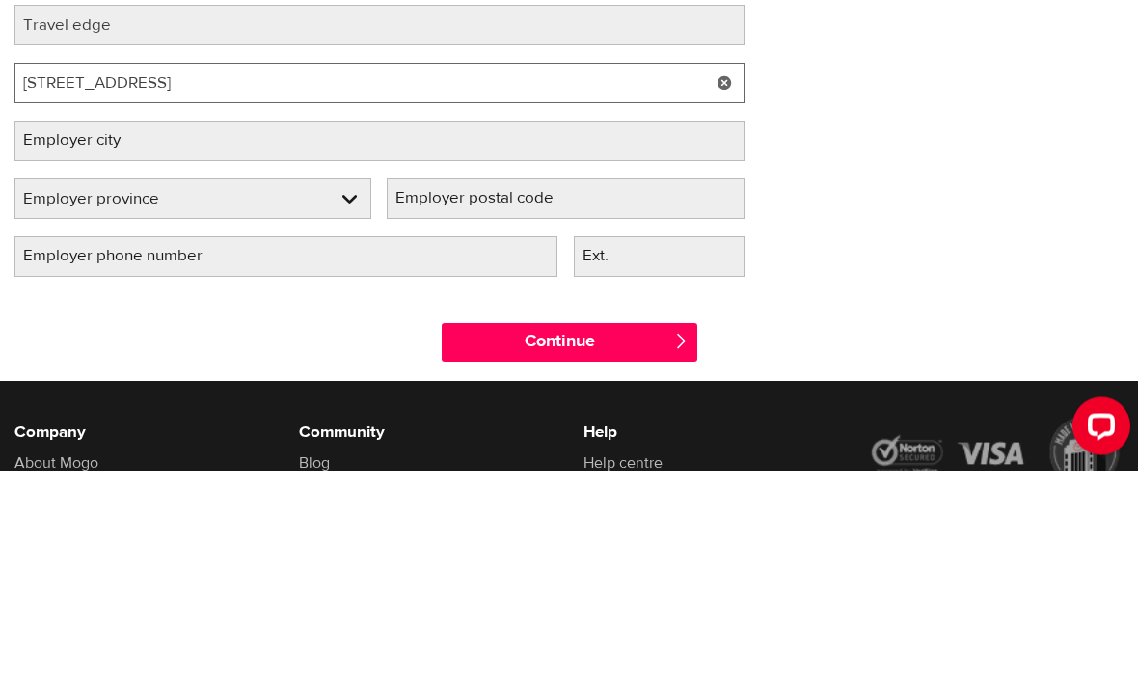
type input "2 Queen Street Suite 2000"
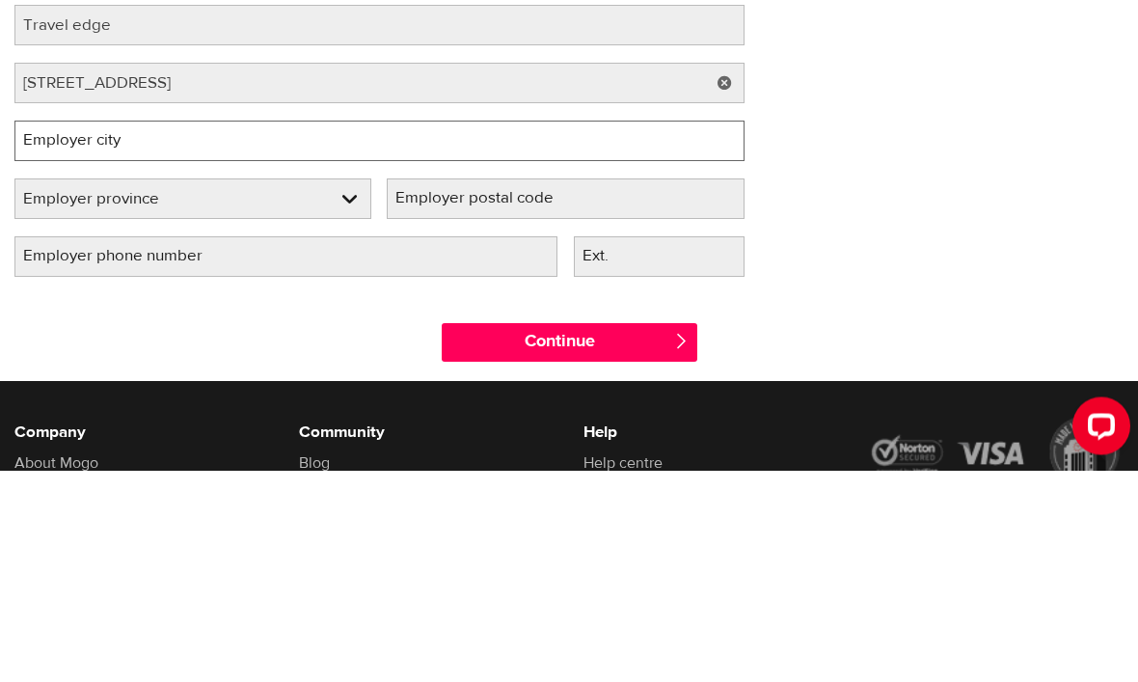
click at [445, 333] on input "Employer city" at bounding box center [379, 353] width 730 height 41
type input "Toronto"
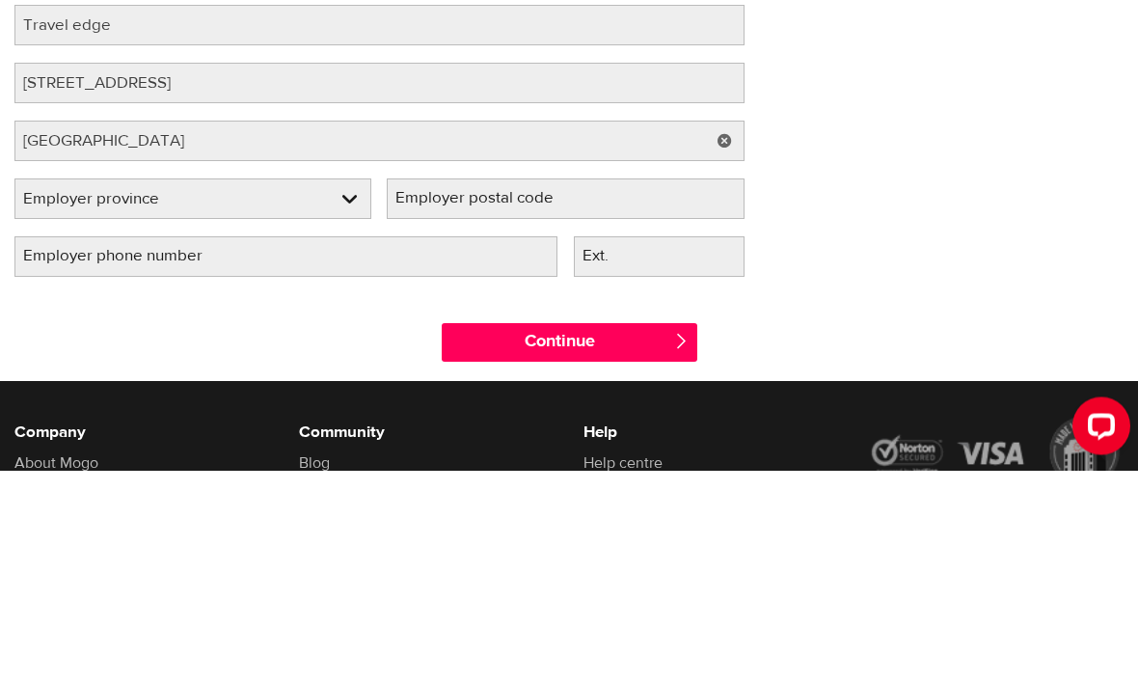
click at [335, 392] on select "Employer province Alberta British Columbia Ontario Manitoba New Brunswick Newfo…" at bounding box center [192, 412] width 355 height 41
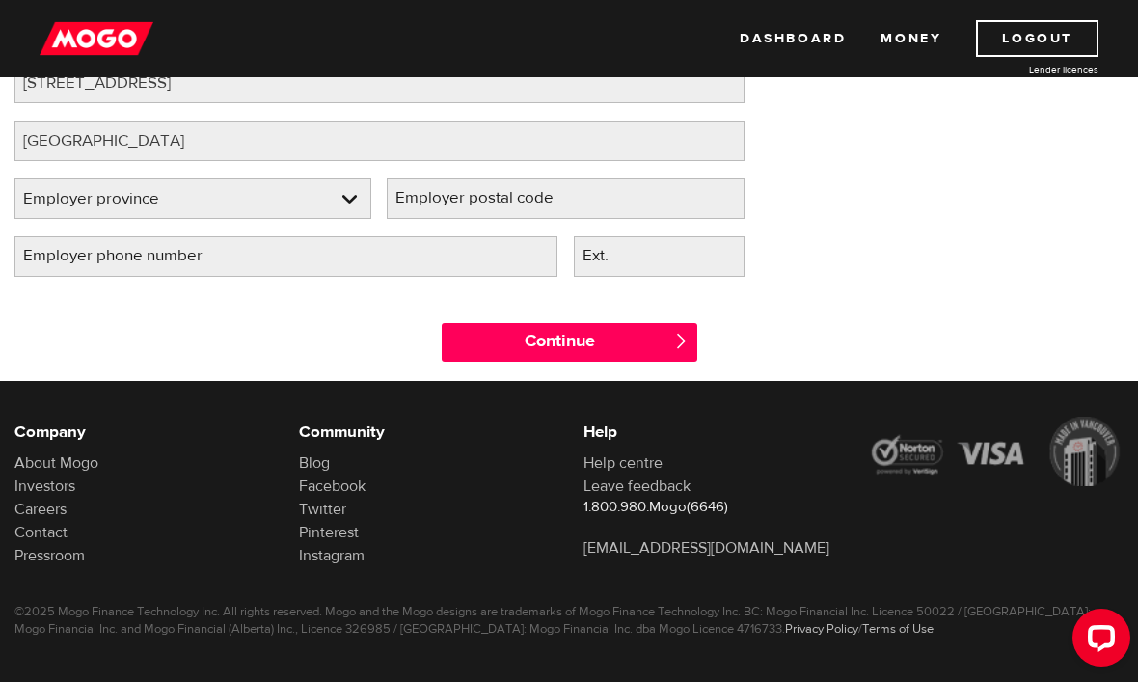
select select "ON"
click at [533, 206] on label "Employer postal code" at bounding box center [490, 198] width 206 height 40
click at [533, 206] on input "Employer postal code" at bounding box center [565, 198] width 357 height 41
type input "M5C3G7"
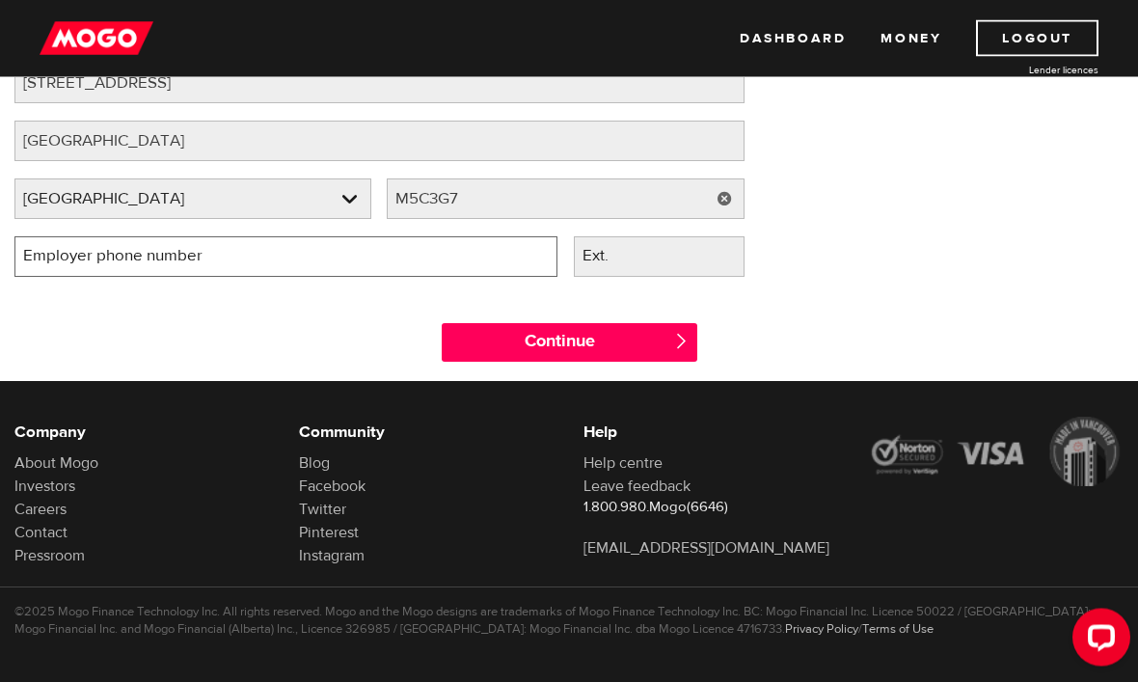
click at [456, 253] on input "Employer phone number" at bounding box center [285, 257] width 543 height 41
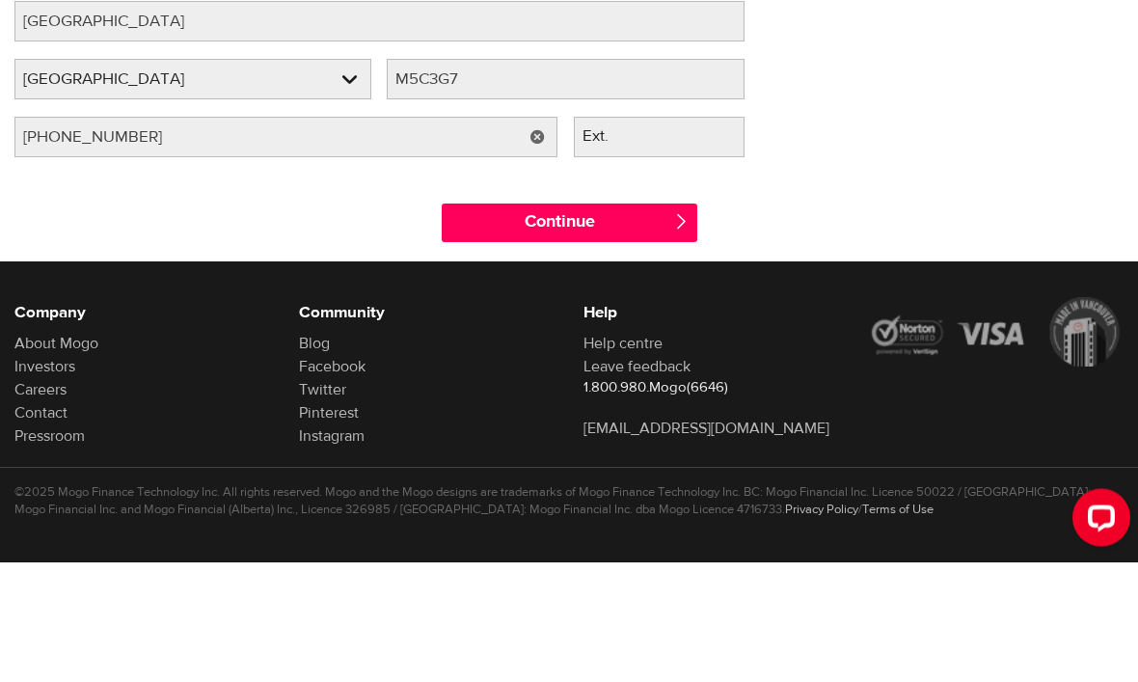
click at [592, 324] on input "Continue" at bounding box center [570, 343] width 256 height 39
type input "(183) 376-47011"
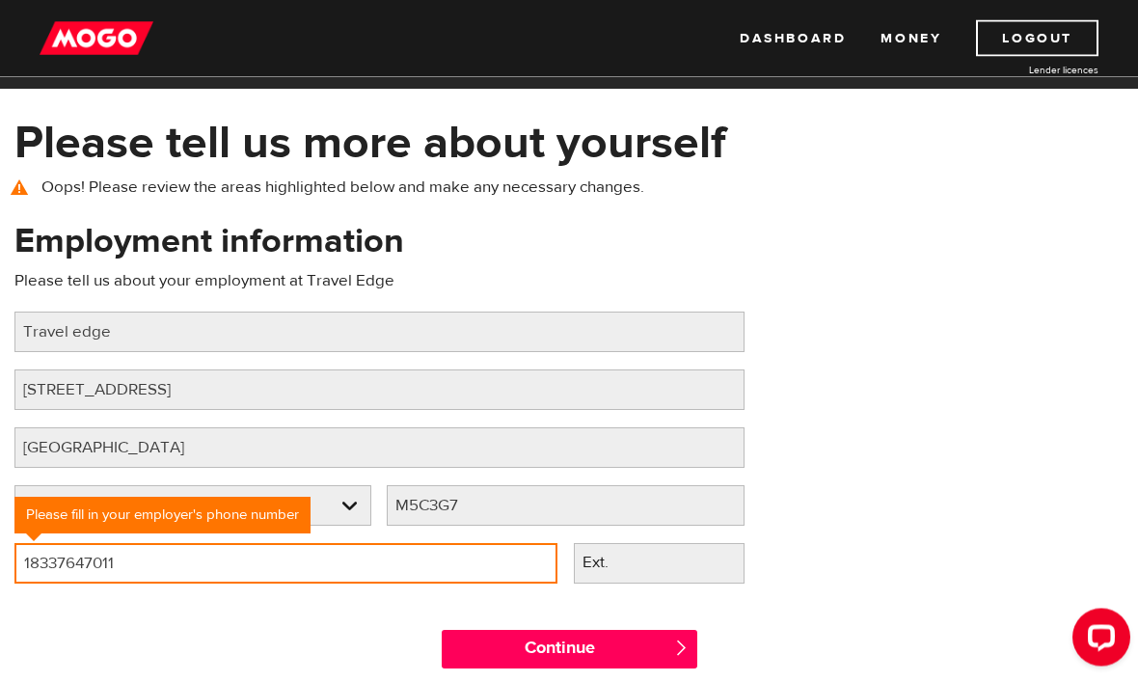
click at [72, 561] on input "18337647011" at bounding box center [285, 564] width 543 height 41
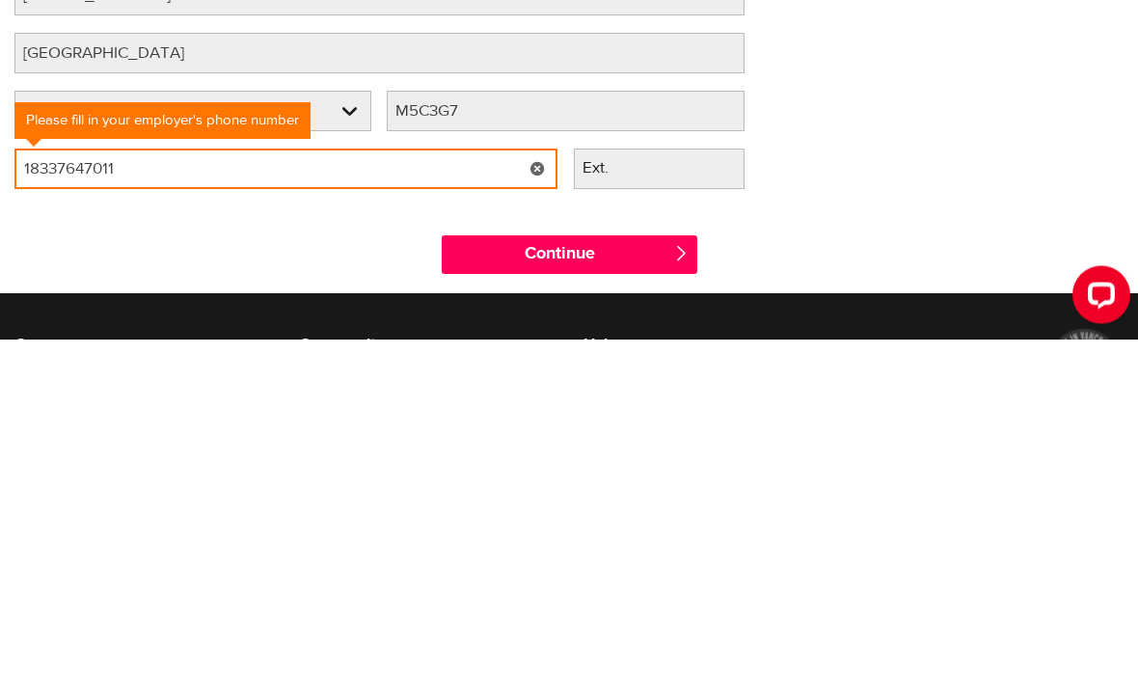
click at [36, 492] on input "18337647011" at bounding box center [285, 512] width 543 height 41
type input "1"
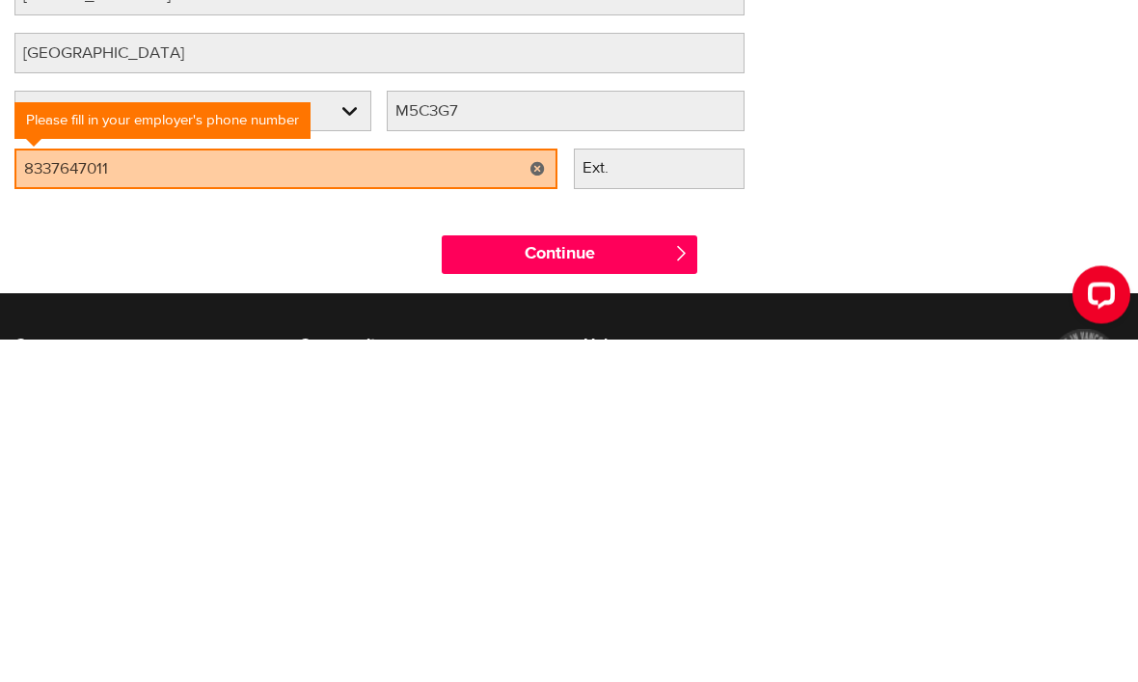
click at [589, 579] on input "Continue" at bounding box center [570, 598] width 256 height 39
type input "(833) 764-7011"
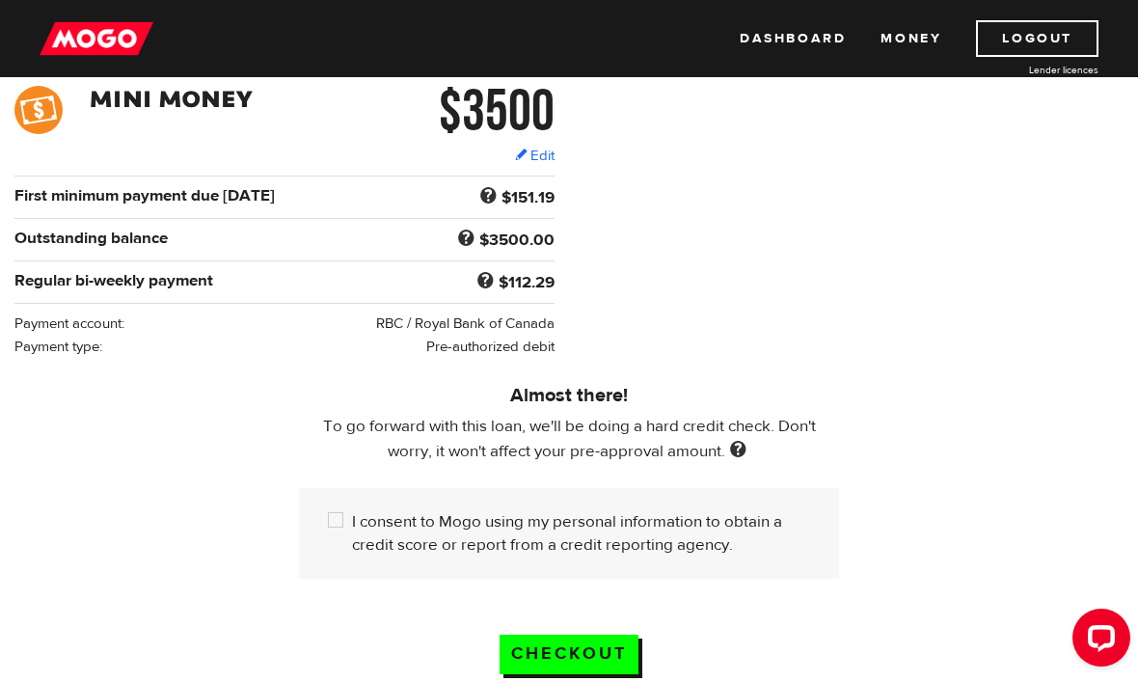
scroll to position [331, 0]
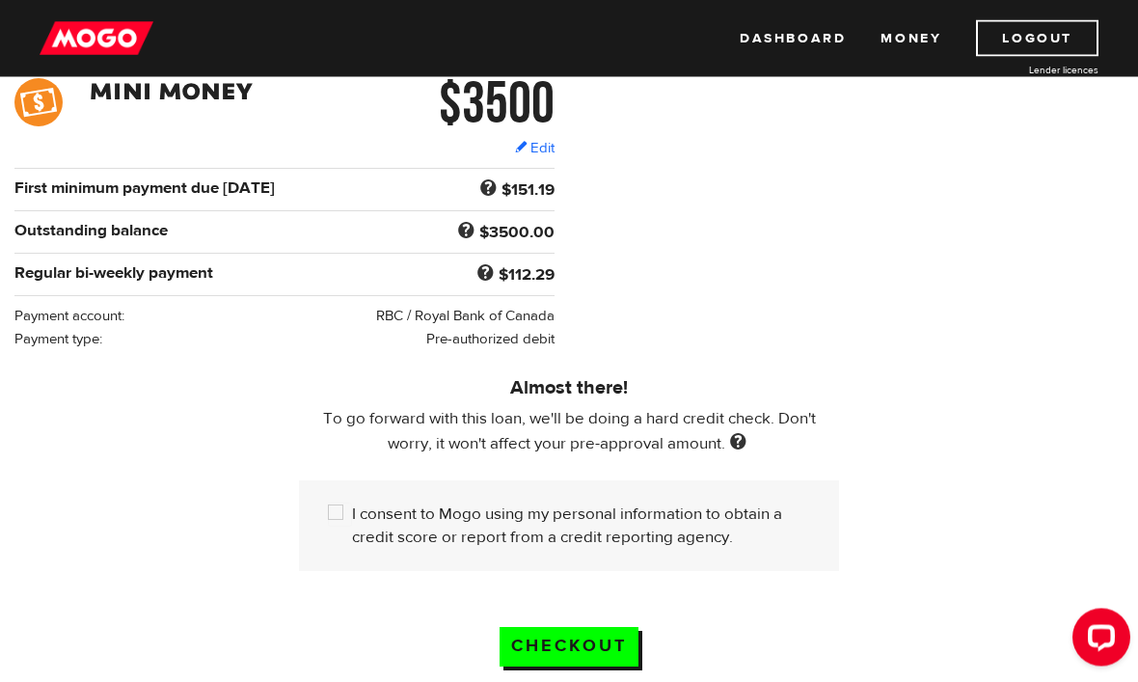
click at [338, 527] on input "I consent to Mogo using my personal information to obtain a credit score or rep…" at bounding box center [340, 515] width 24 height 24
checkbox input "true"
click at [562, 652] on input "Checkout" at bounding box center [569, 648] width 139 height 40
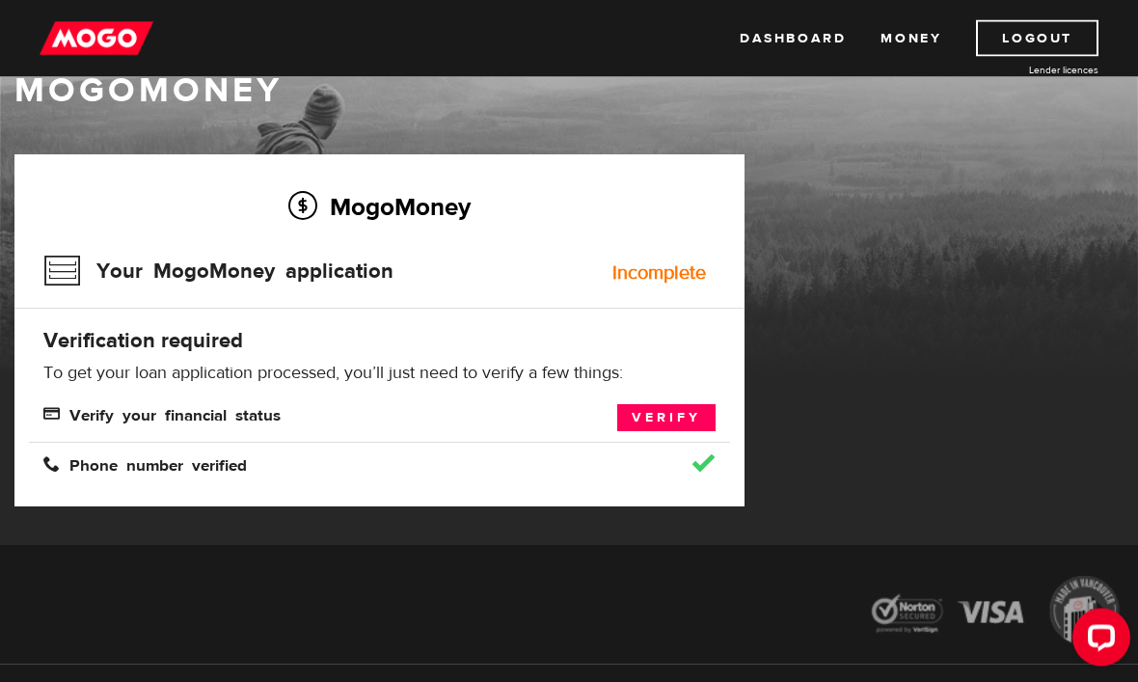
scroll to position [53, 0]
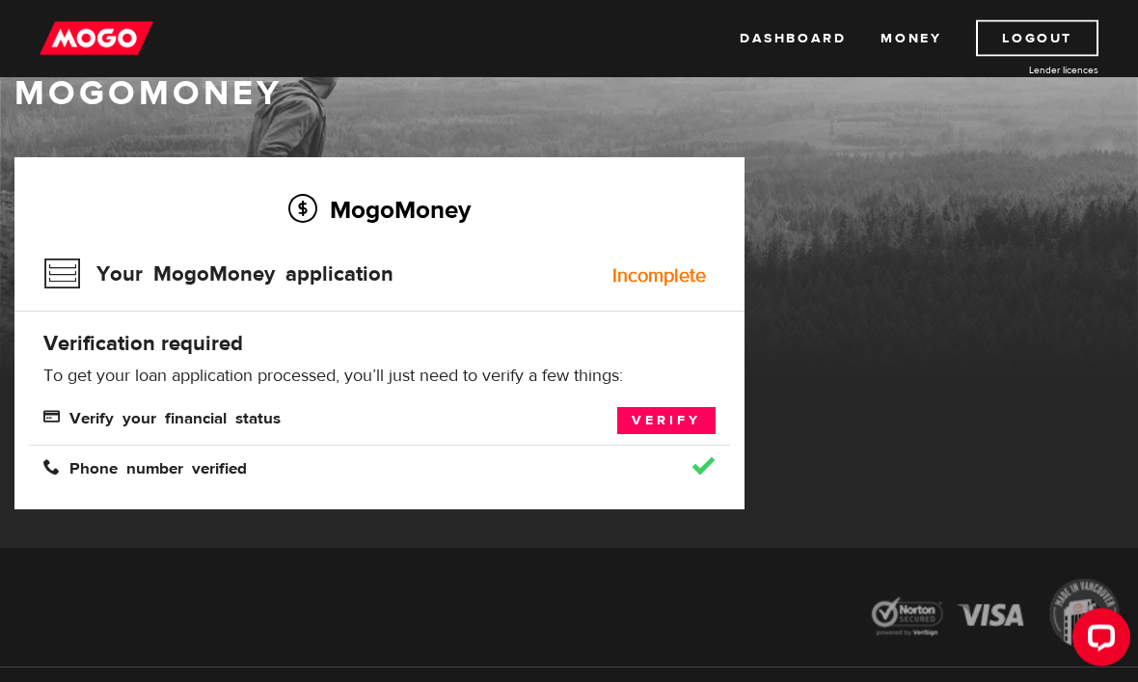
click at [665, 286] on div "Your MogoMoney application Incomplete" at bounding box center [379, 281] width 672 height 63
click at [186, 418] on span "Verify your financial status" at bounding box center [161, 417] width 237 height 16
click at [674, 414] on link "Verify" at bounding box center [666, 421] width 98 height 27
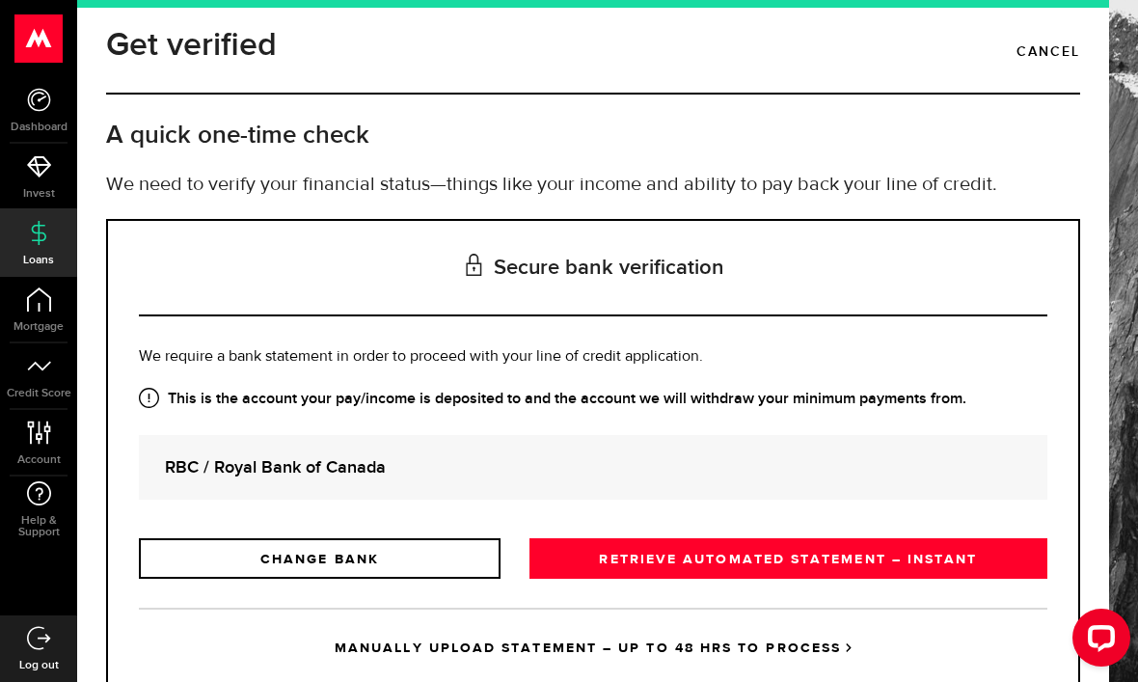
scroll to position [14, 0]
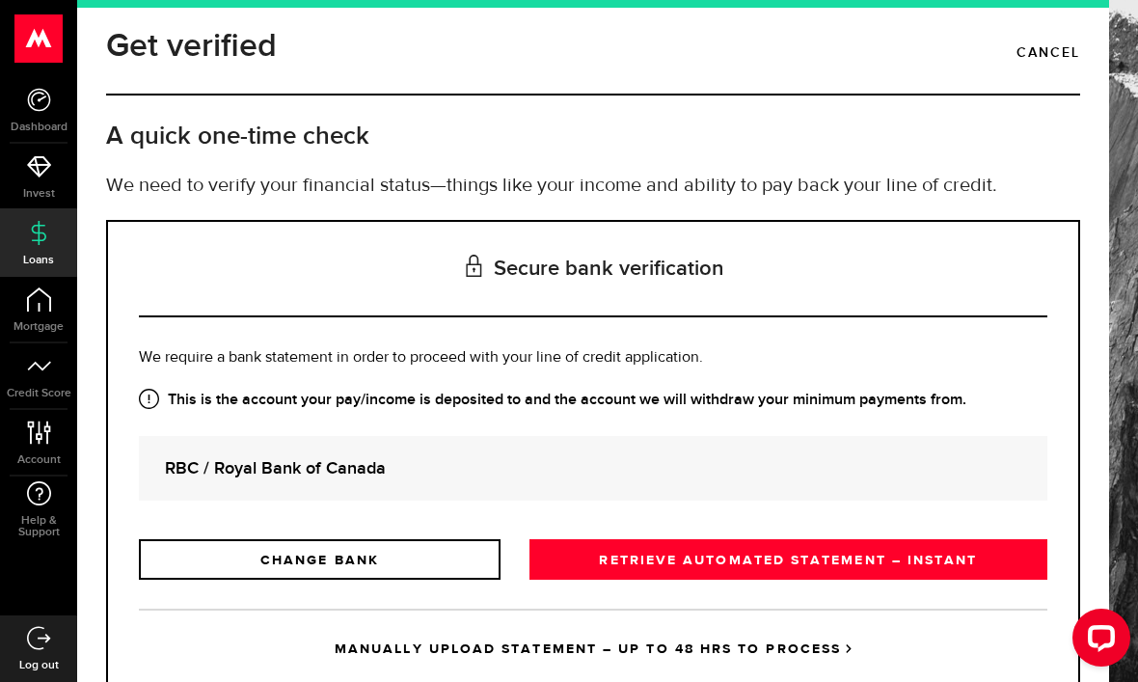
click at [752, 555] on link "RETRIEVE AUTOMATED STATEMENT – INSTANT" at bounding box center [788, 559] width 518 height 41
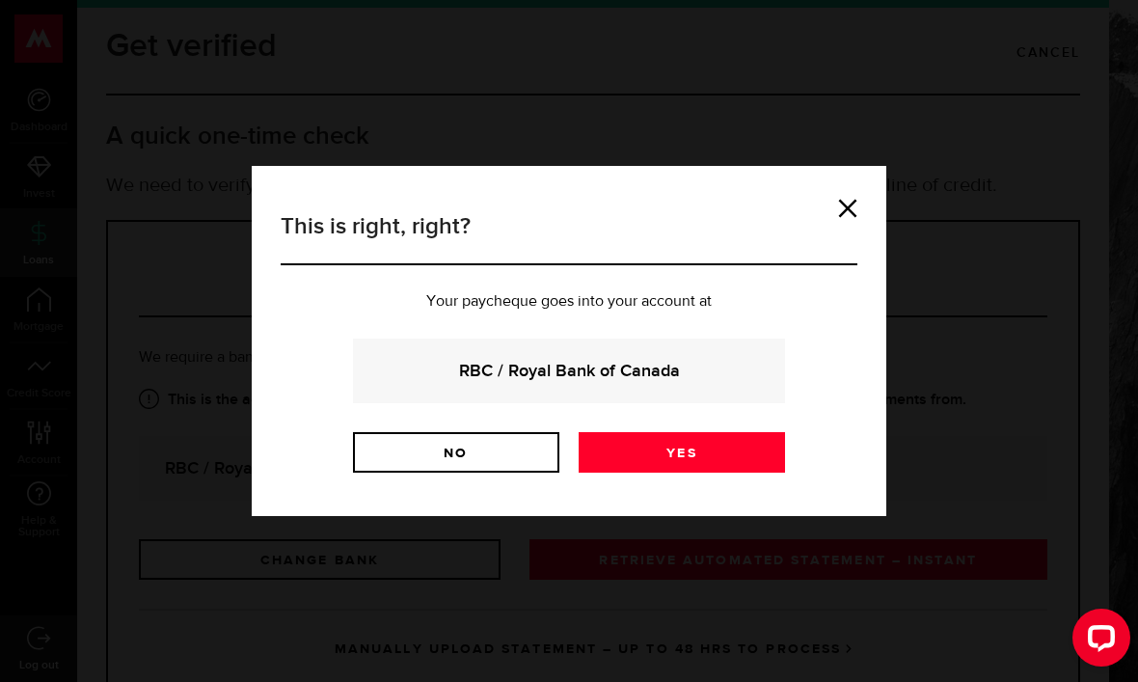
click at [726, 438] on link "Yes" at bounding box center [682, 452] width 206 height 41
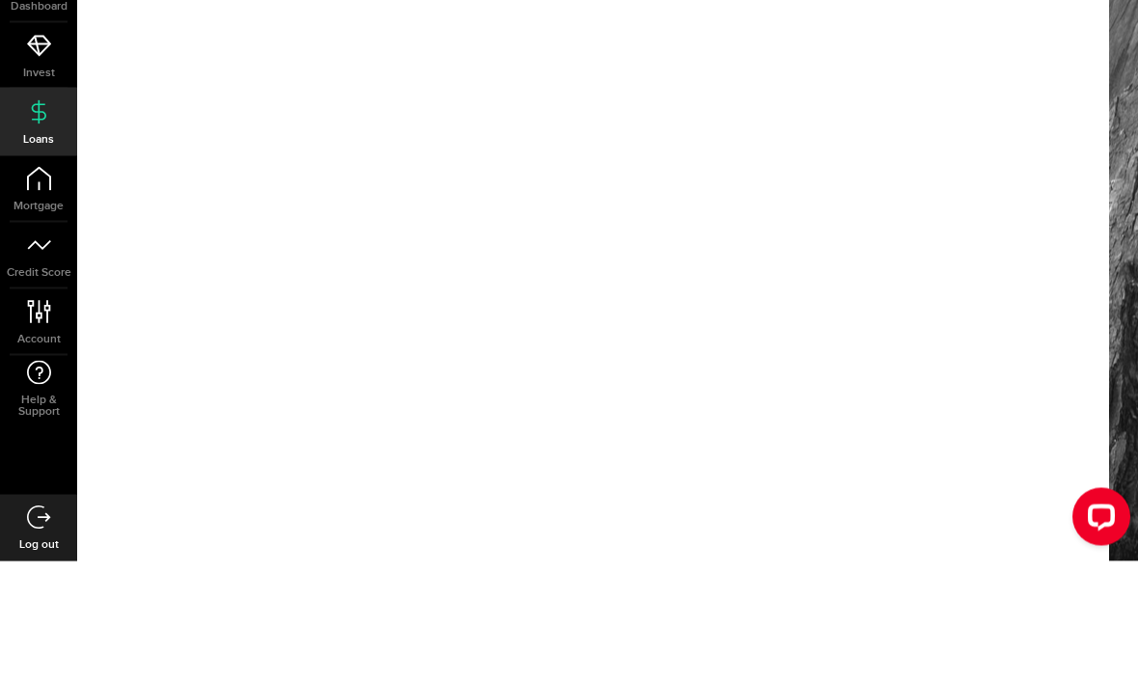
scroll to position [65, 0]
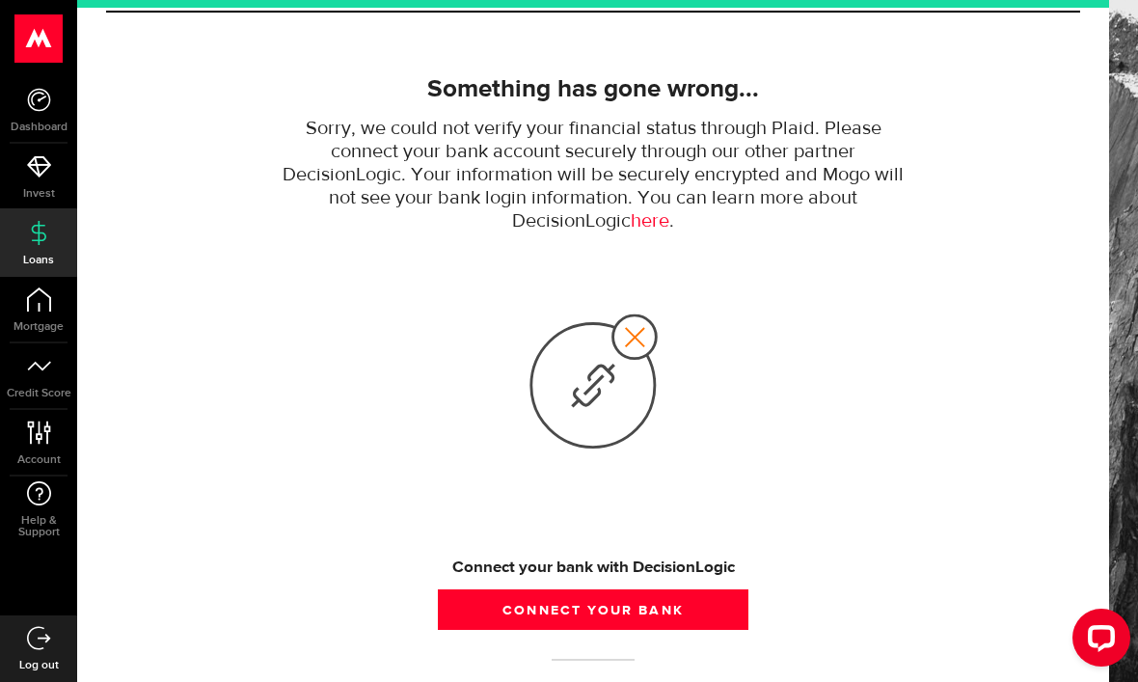
scroll to position [103, 0]
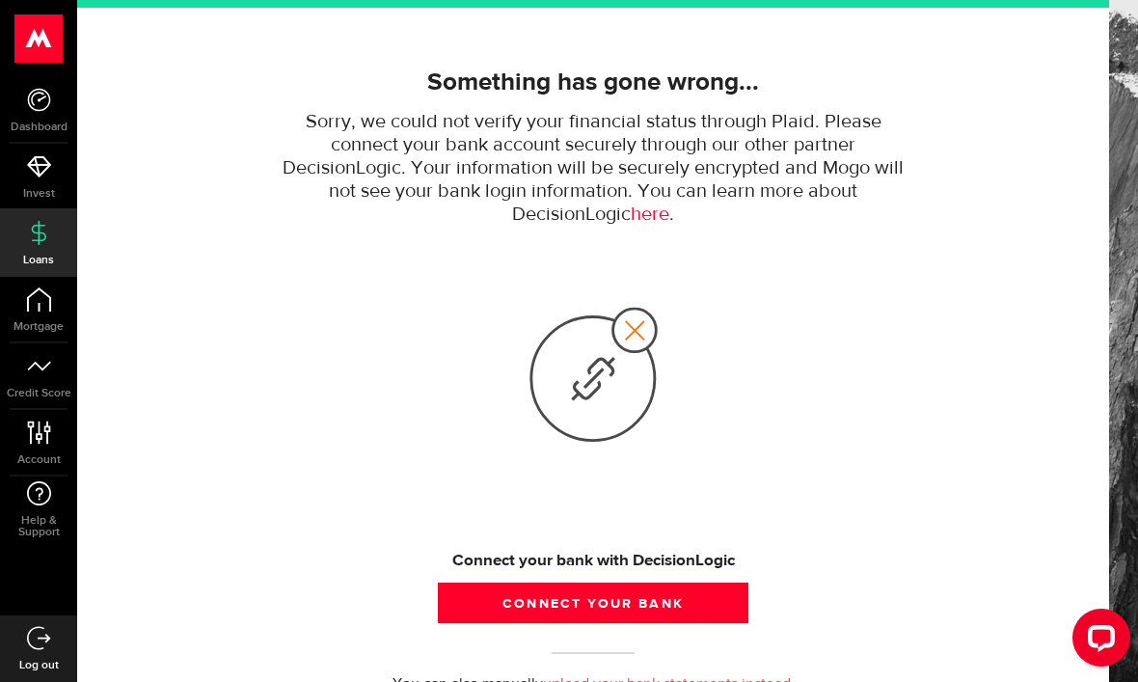
click at [580, 607] on button "Connect your bank" at bounding box center [593, 602] width 311 height 41
click at [567, 619] on button "Connect your bank" at bounding box center [593, 602] width 311 height 41
click at [564, 602] on button "Connect your bank" at bounding box center [593, 602] width 311 height 41
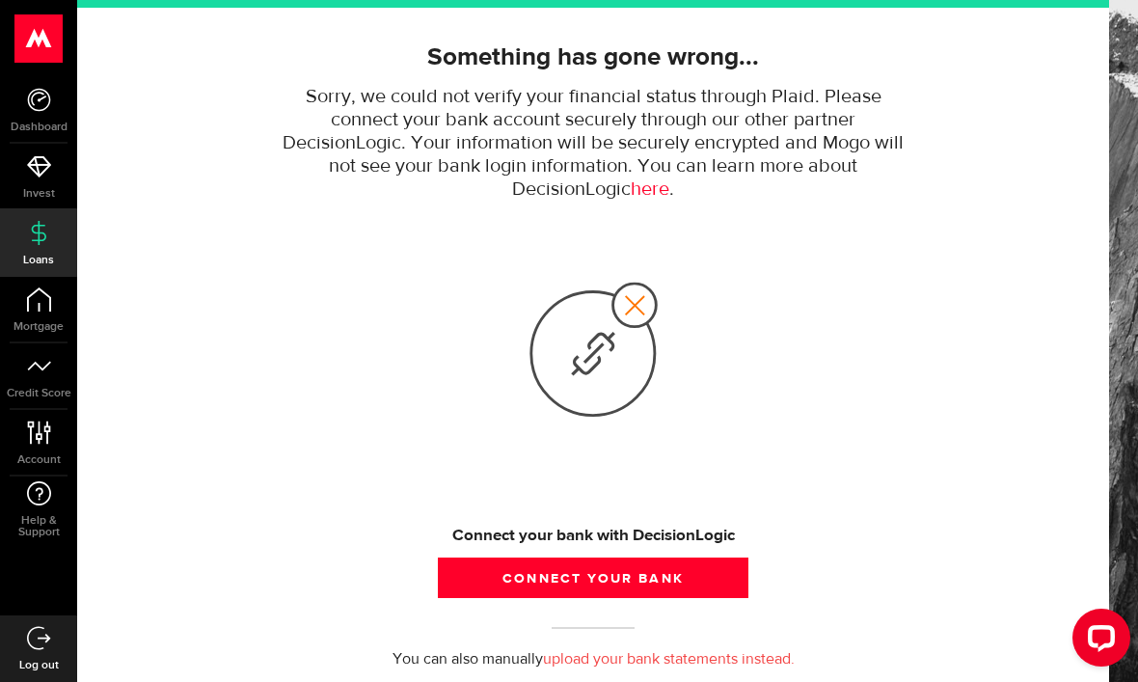
scroll to position [127, 0]
click at [658, 580] on button "Connect your bank" at bounding box center [593, 578] width 311 height 41
click at [647, 576] on button "Connect your bank" at bounding box center [593, 578] width 311 height 41
click at [642, 576] on button "Connect your bank" at bounding box center [593, 578] width 311 height 41
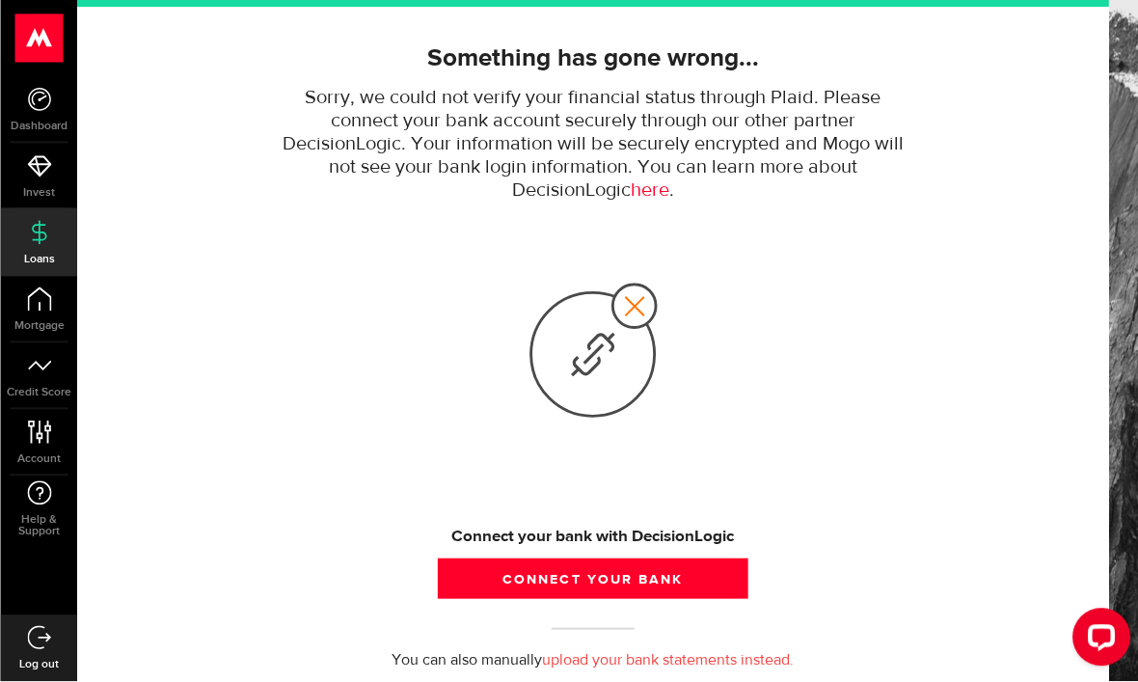
scroll to position [50, 0]
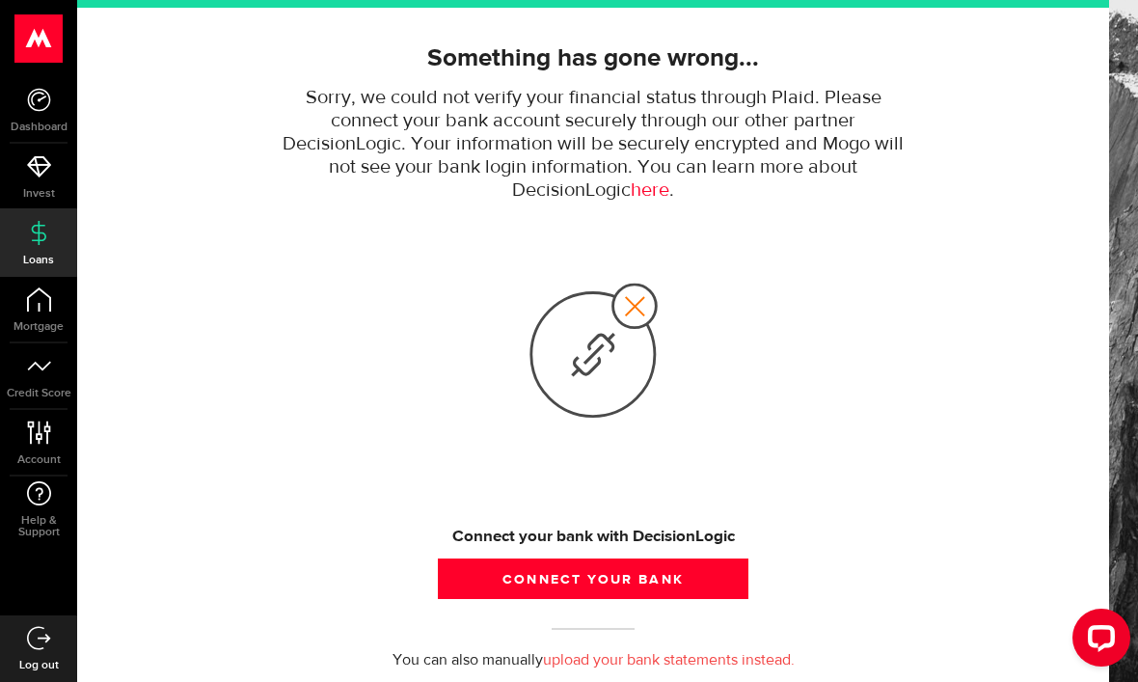
click at [659, 180] on link "here" at bounding box center [650, 190] width 39 height 20
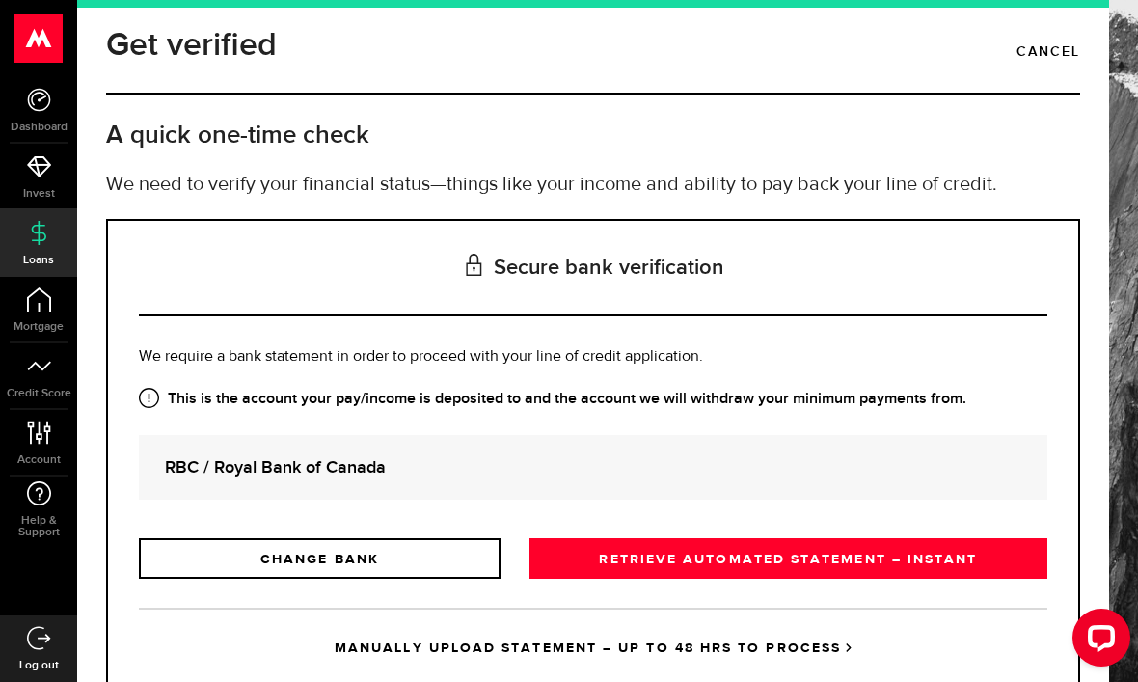
scroll to position [14, 0]
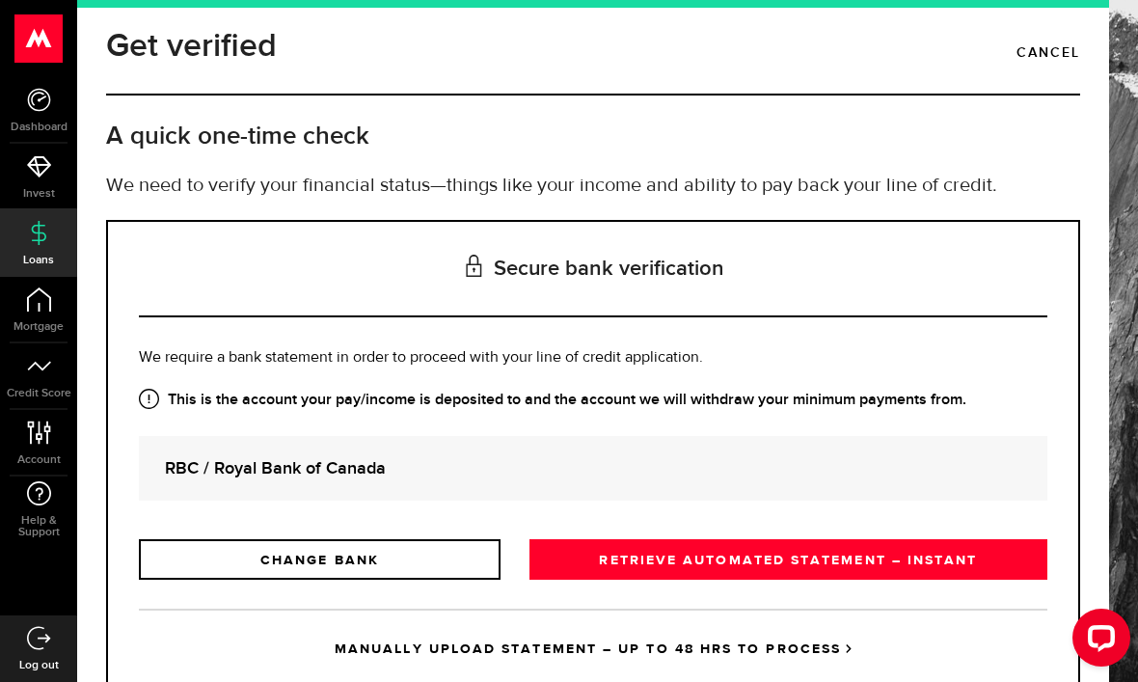
click at [629, 643] on link "MANUALLY UPLOAD STATEMENT – UP TO 48 HRS TO PROCESS" at bounding box center [593, 648] width 908 height 80
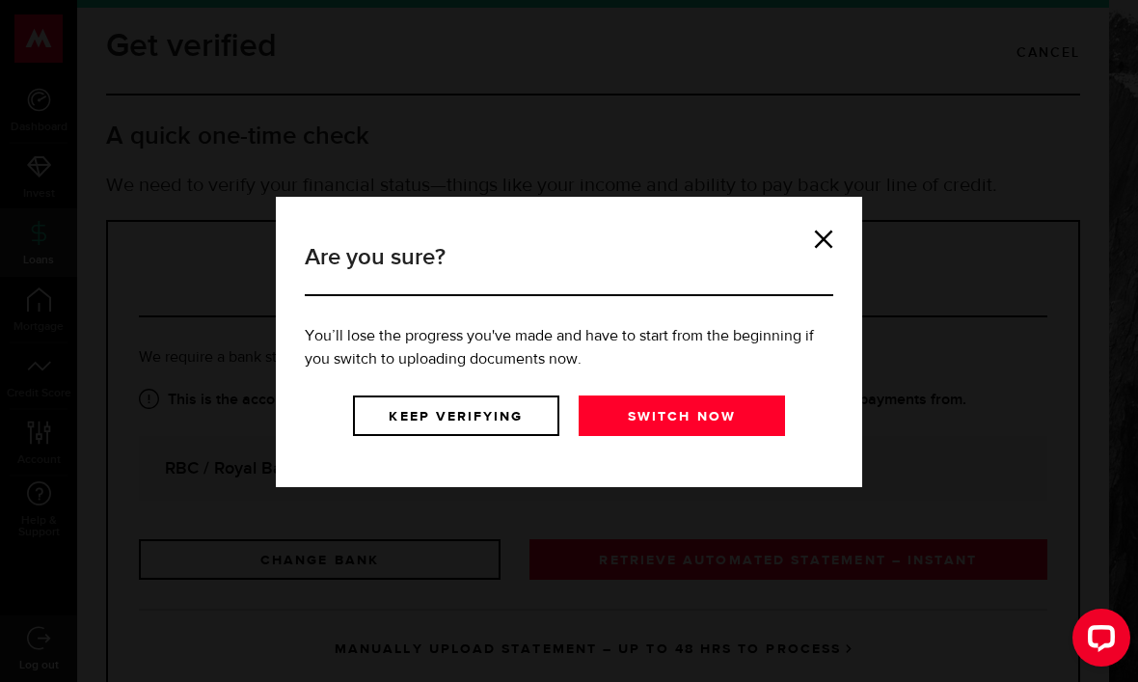
click at [679, 417] on link "Switch now" at bounding box center [682, 415] width 206 height 41
click at [830, 232] on link at bounding box center [823, 239] width 19 height 19
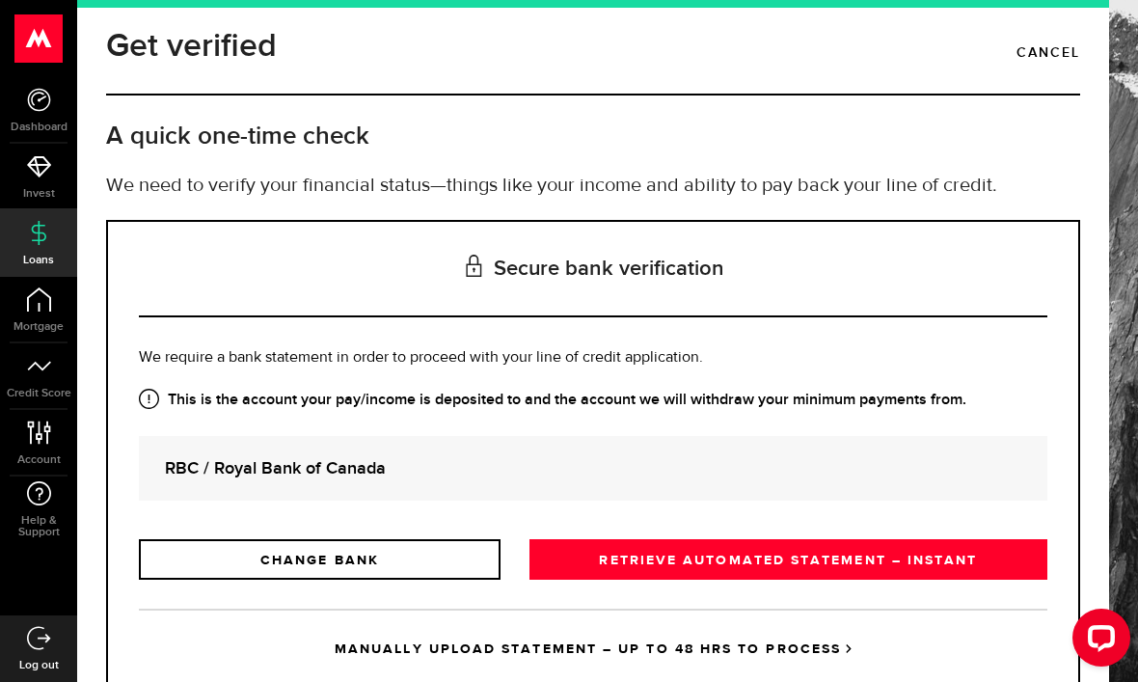
click at [653, 554] on link "RETRIEVE AUTOMATED STATEMENT – INSTANT" at bounding box center [788, 559] width 518 height 41
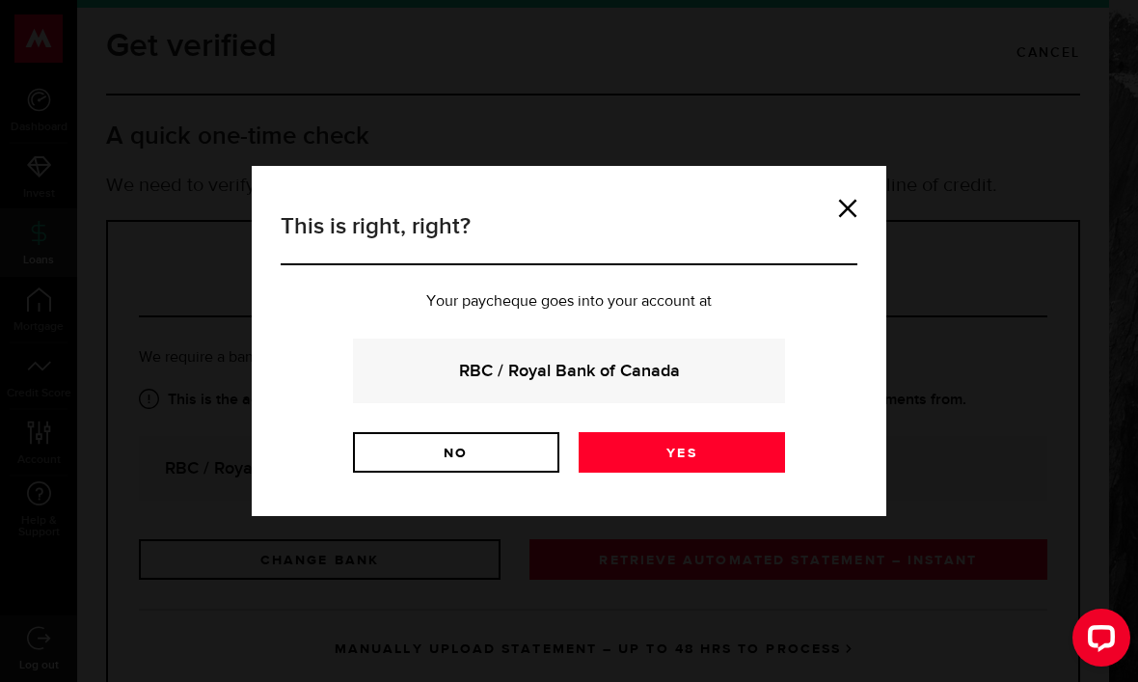
click at [697, 451] on link "Yes" at bounding box center [682, 452] width 206 height 41
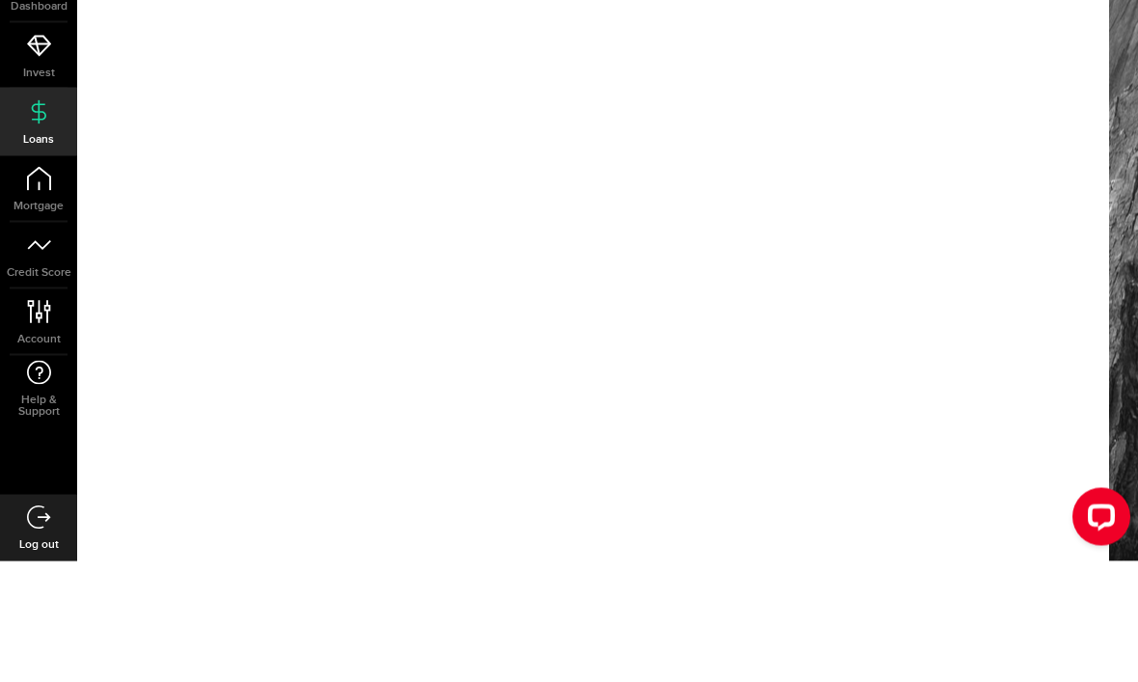
scroll to position [65, 0]
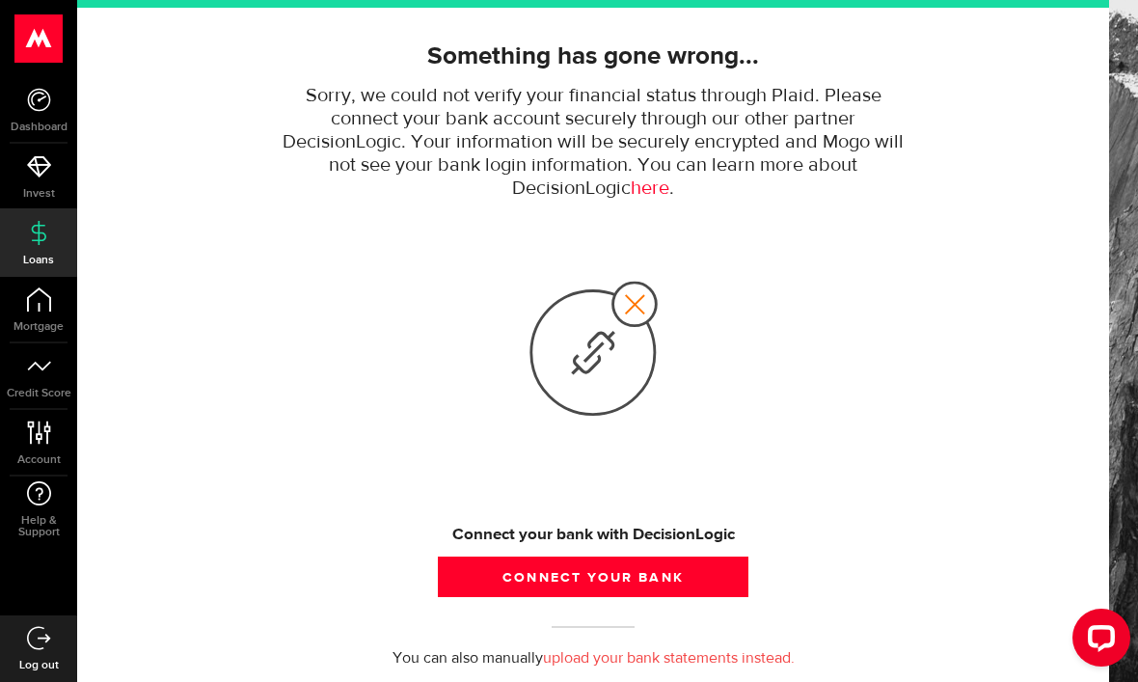
scroll to position [127, 0]
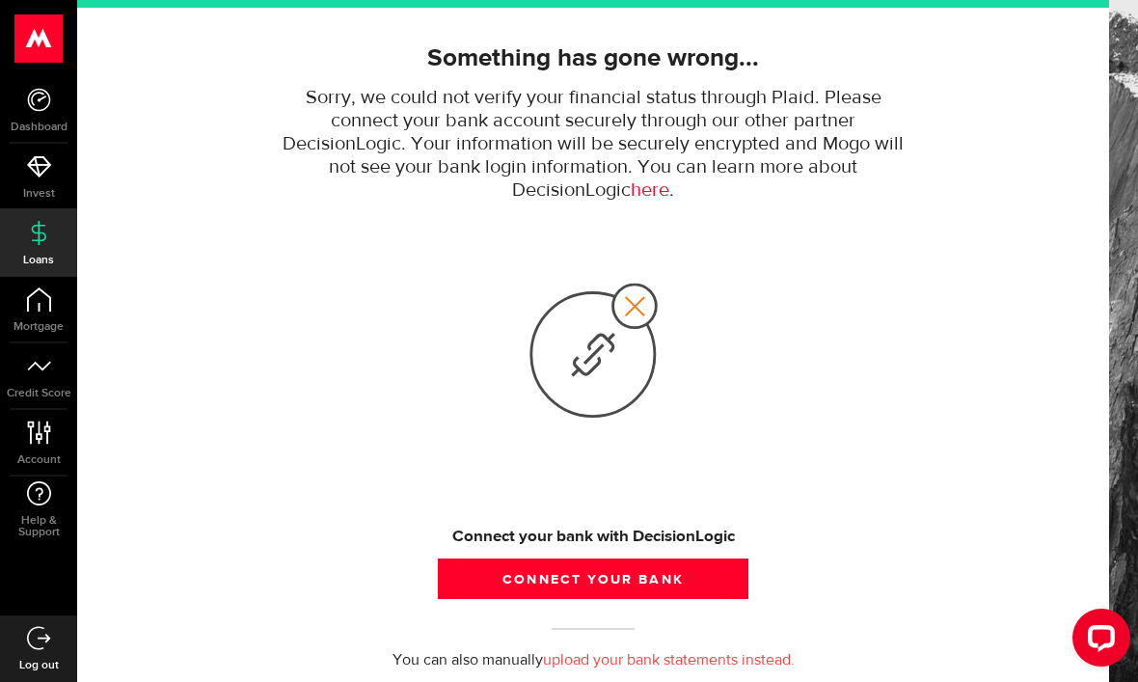
click at [686, 579] on button "Connect your bank" at bounding box center [593, 578] width 311 height 41
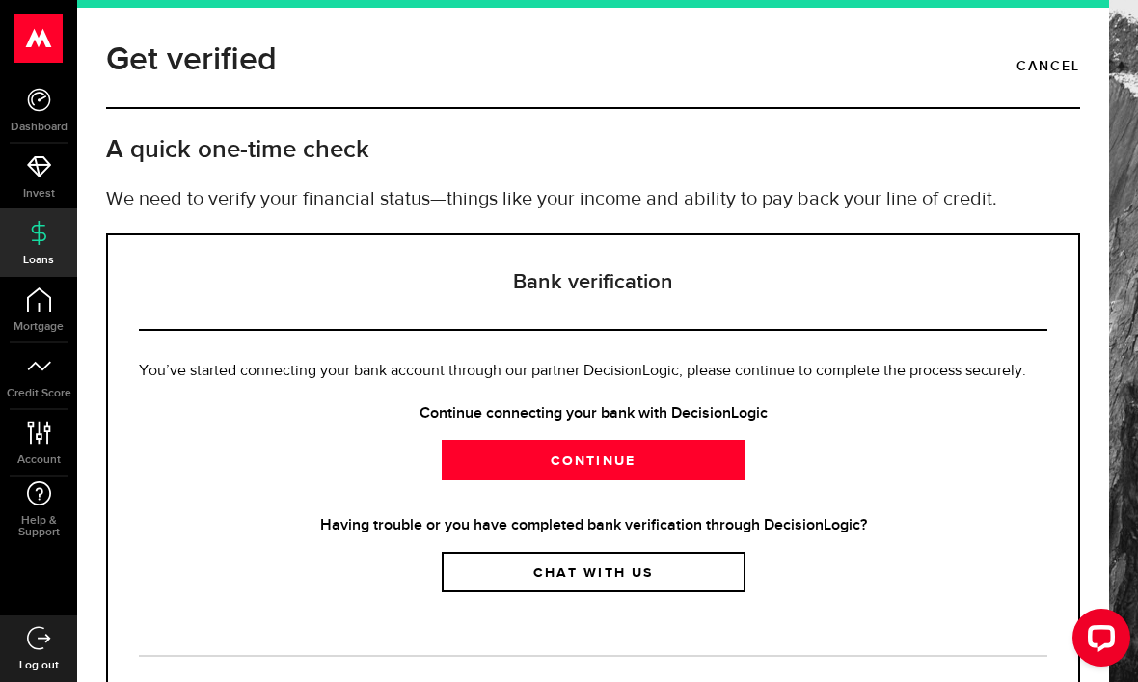
click at [716, 462] on link "Continue" at bounding box center [594, 460] width 304 height 41
click at [691, 469] on link "Continue" at bounding box center [594, 460] width 304 height 41
click at [677, 461] on link "Continue" at bounding box center [594, 460] width 304 height 41
click at [39, 96] on icon at bounding box center [39, 100] width 24 height 24
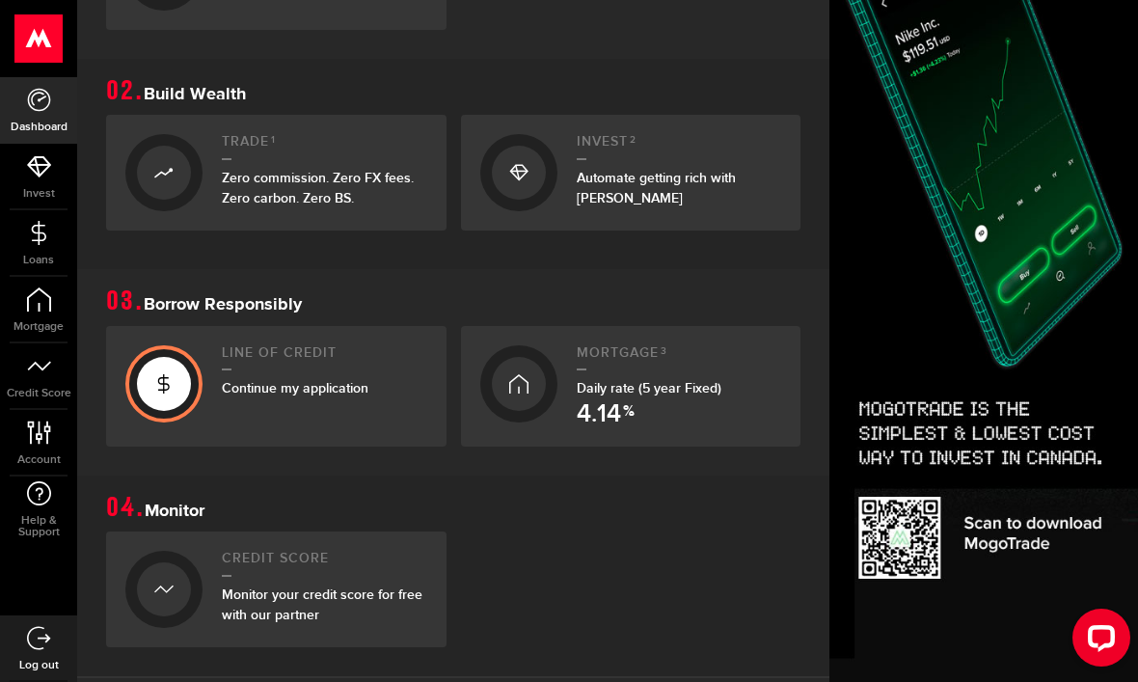
scroll to position [585, 0]
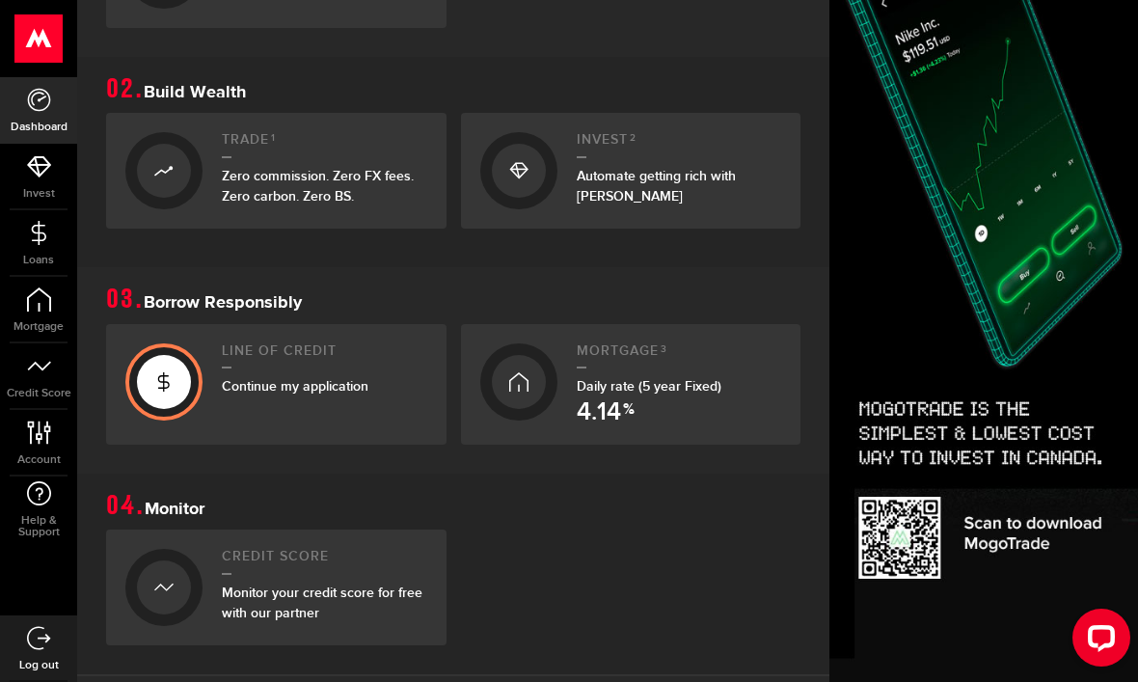
click at [59, 106] on link "Dashboard" at bounding box center [38, 110] width 77 height 66
click at [40, 95] on icon at bounding box center [39, 100] width 24 height 24
click at [60, 174] on link "Invest" at bounding box center [38, 177] width 77 height 66
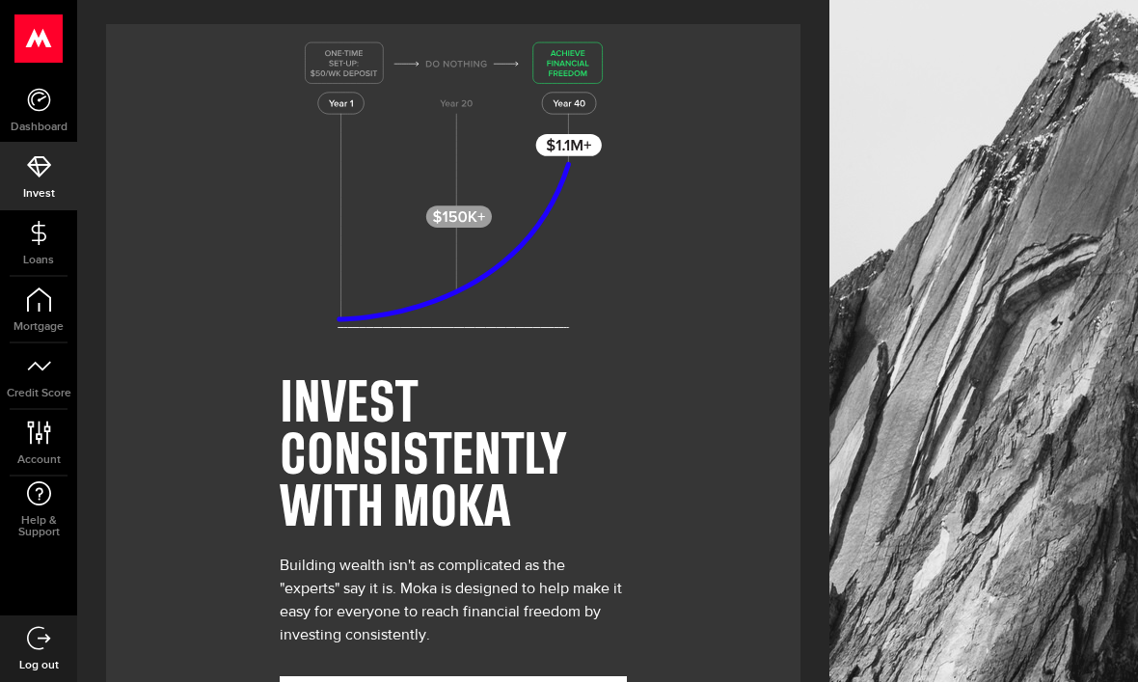
click at [41, 100] on icon at bounding box center [39, 100] width 24 height 24
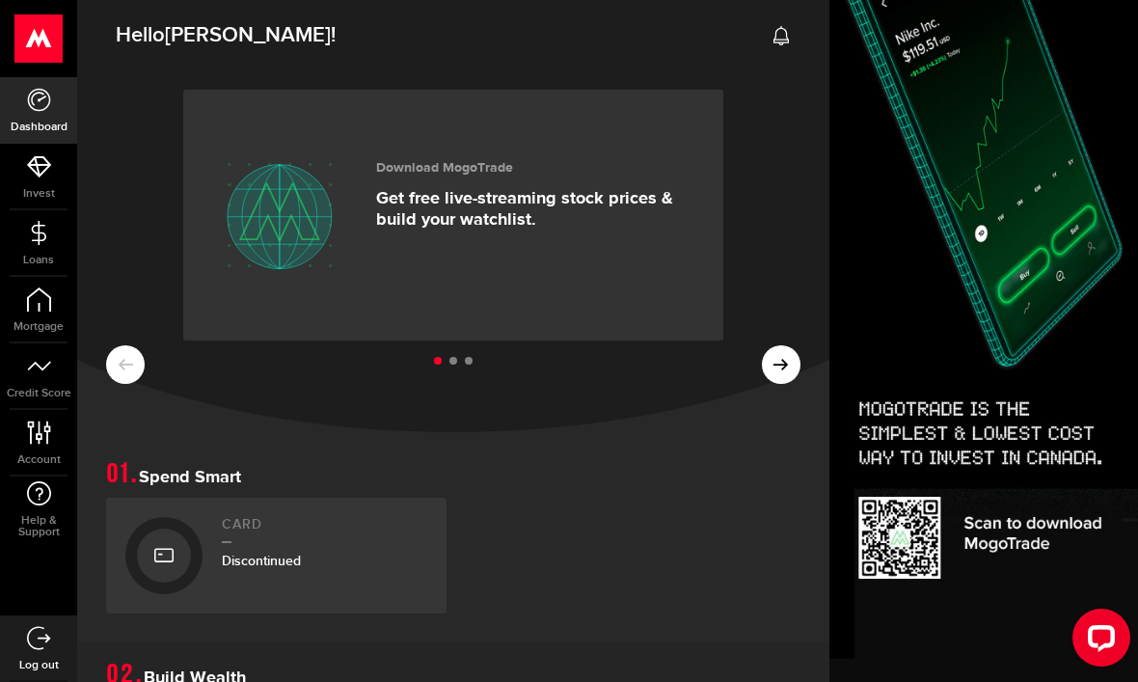
click at [39, 296] on icon at bounding box center [39, 299] width 24 height 24
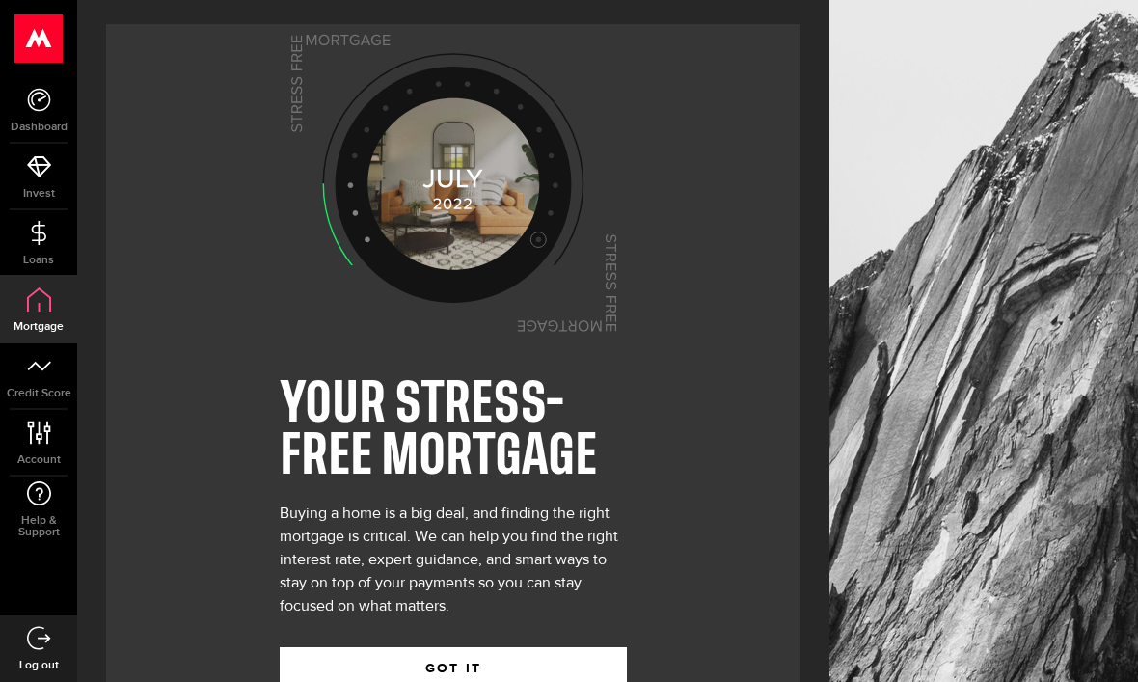
click at [32, 321] on span "Mortgage" at bounding box center [38, 327] width 77 height 12
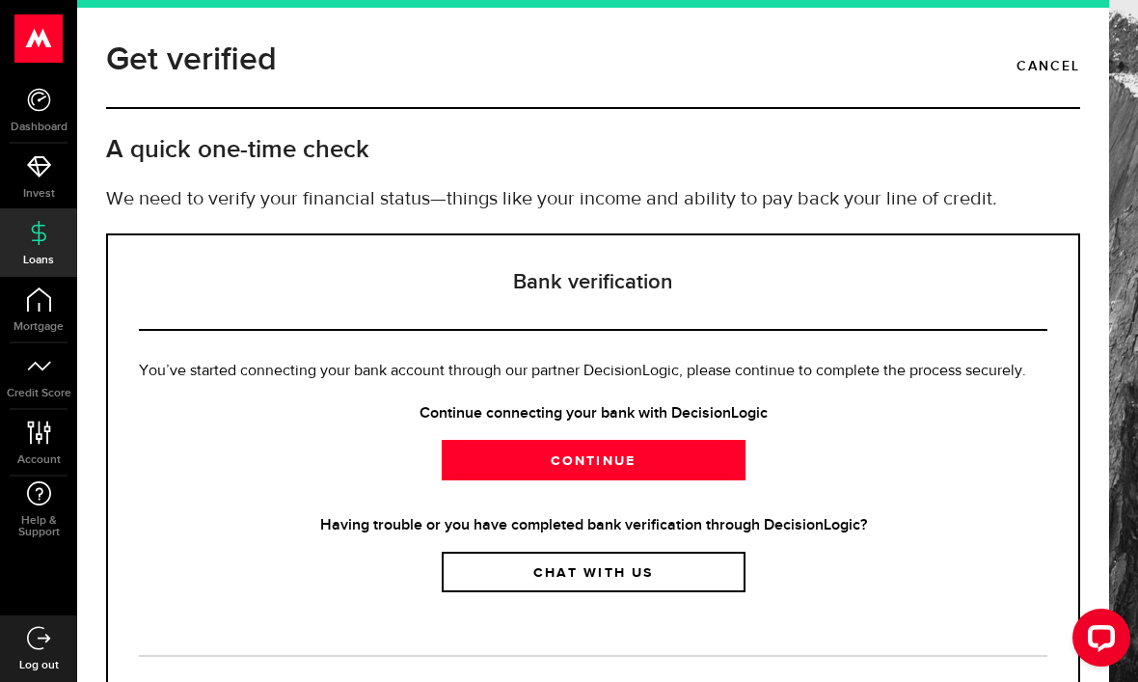
click at [697, 453] on link "Continue" at bounding box center [594, 460] width 304 height 41
